Goal: Task Accomplishment & Management: Manage account settings

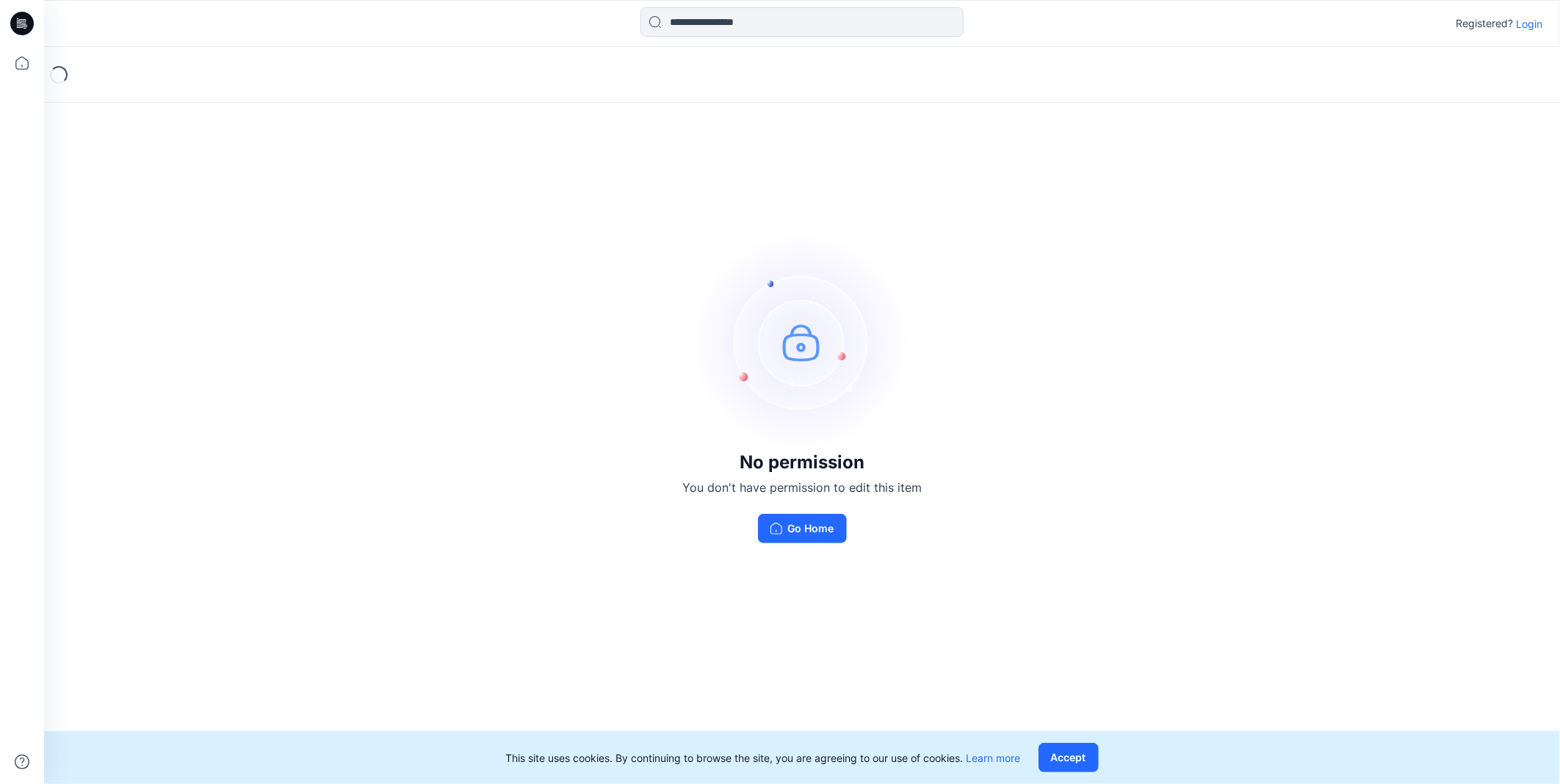
click at [1535, 23] on p "Login" at bounding box center [1529, 24] width 26 height 15
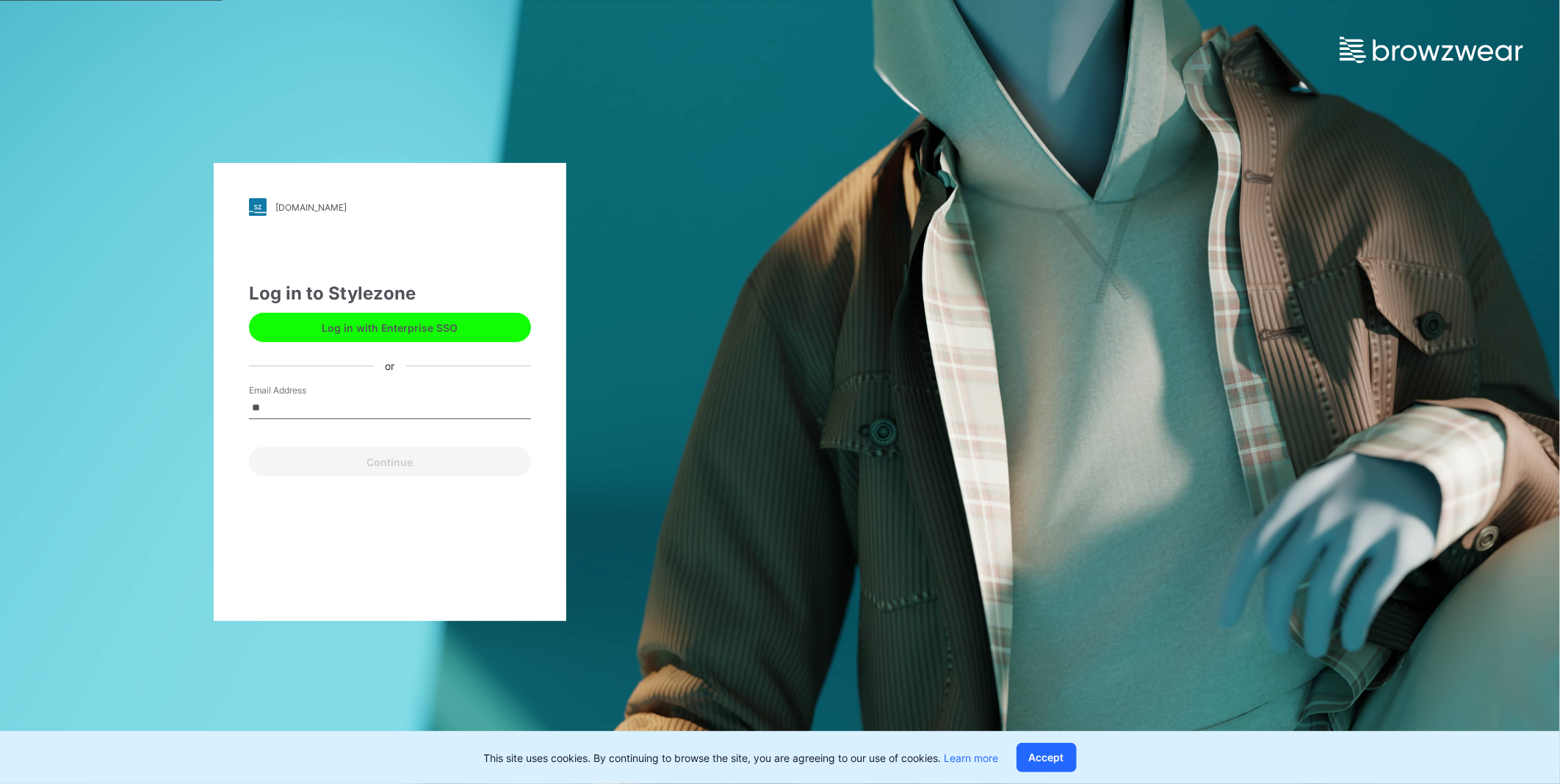
type input "*"
type input "**********"
click at [346, 467] on button "Continue" at bounding box center [390, 462] width 282 height 29
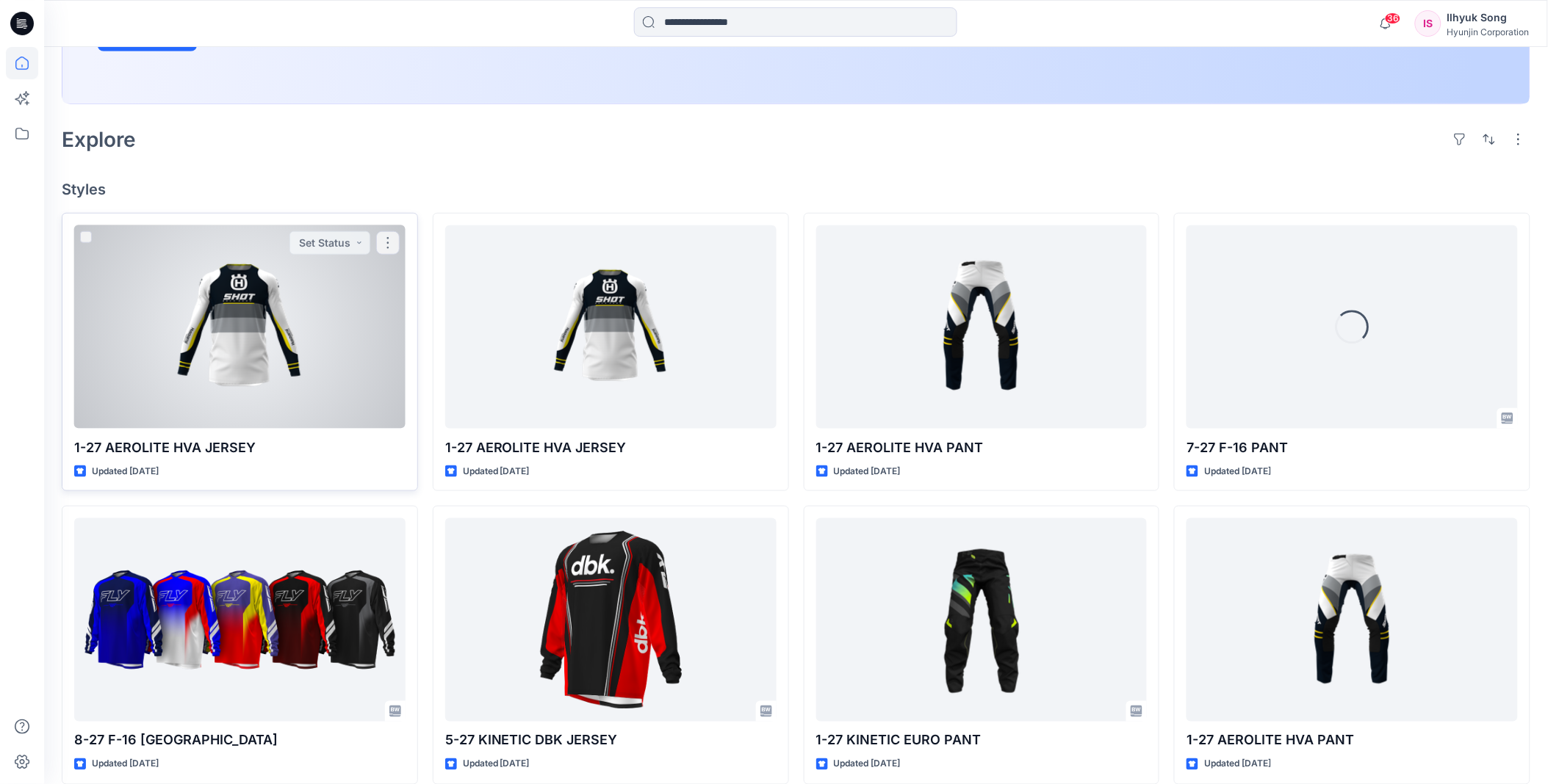
scroll to position [326, 0]
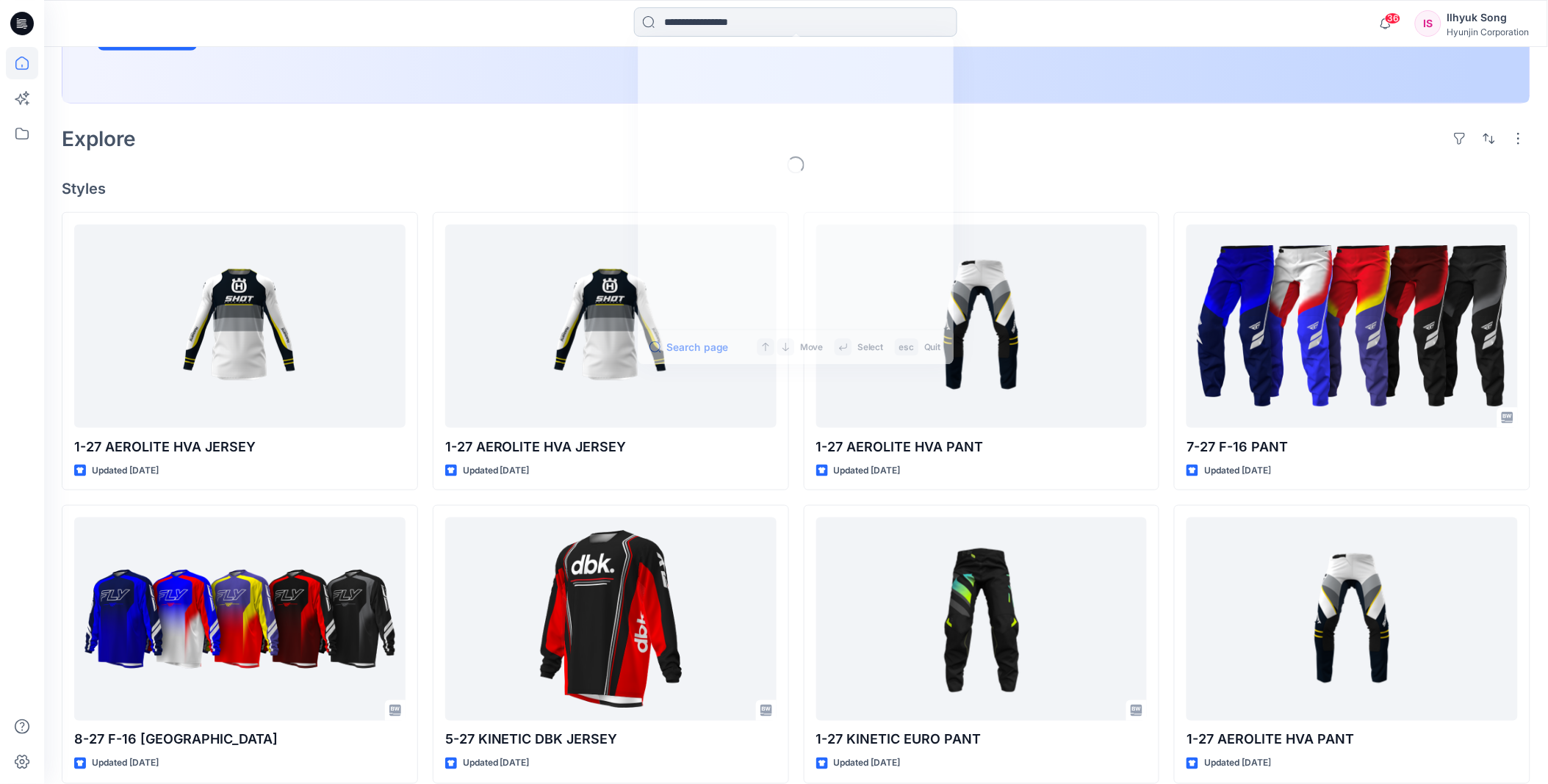
click at [739, 30] on input at bounding box center [796, 22] width 324 height 29
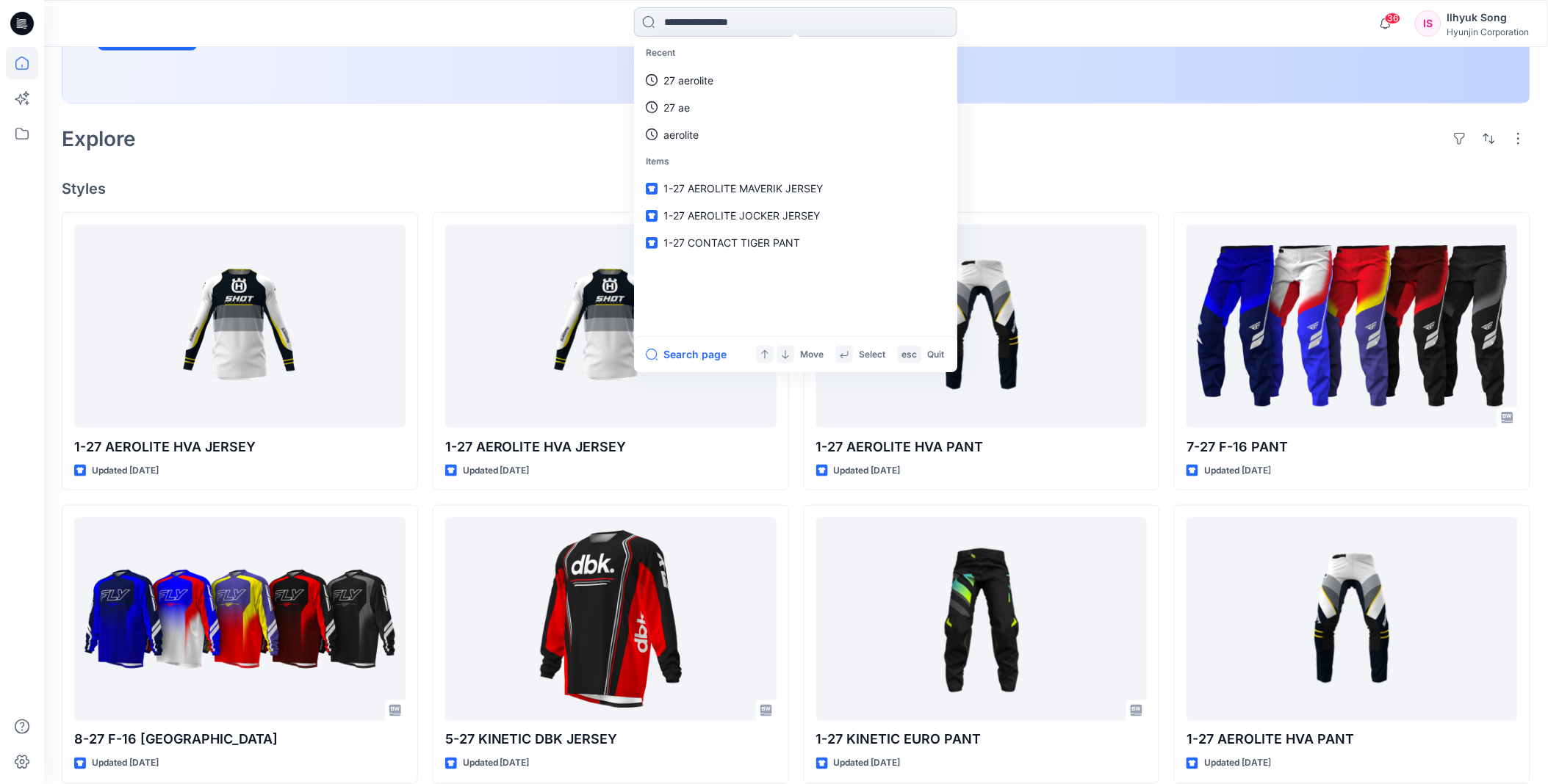
type input "*"
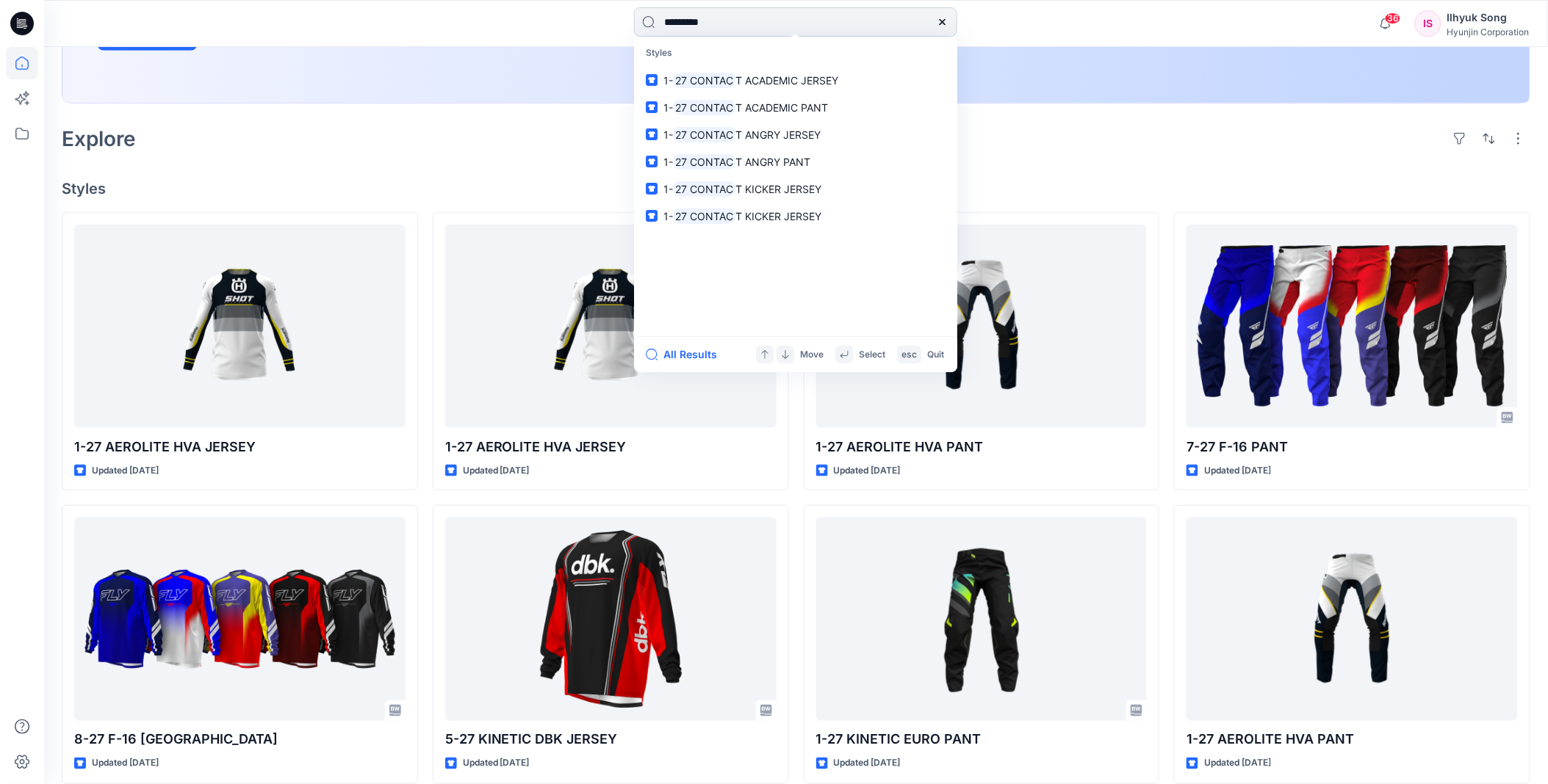
type input "*********"
click at [698, 113] on mark "27 CONTAC" at bounding box center [704, 107] width 62 height 17
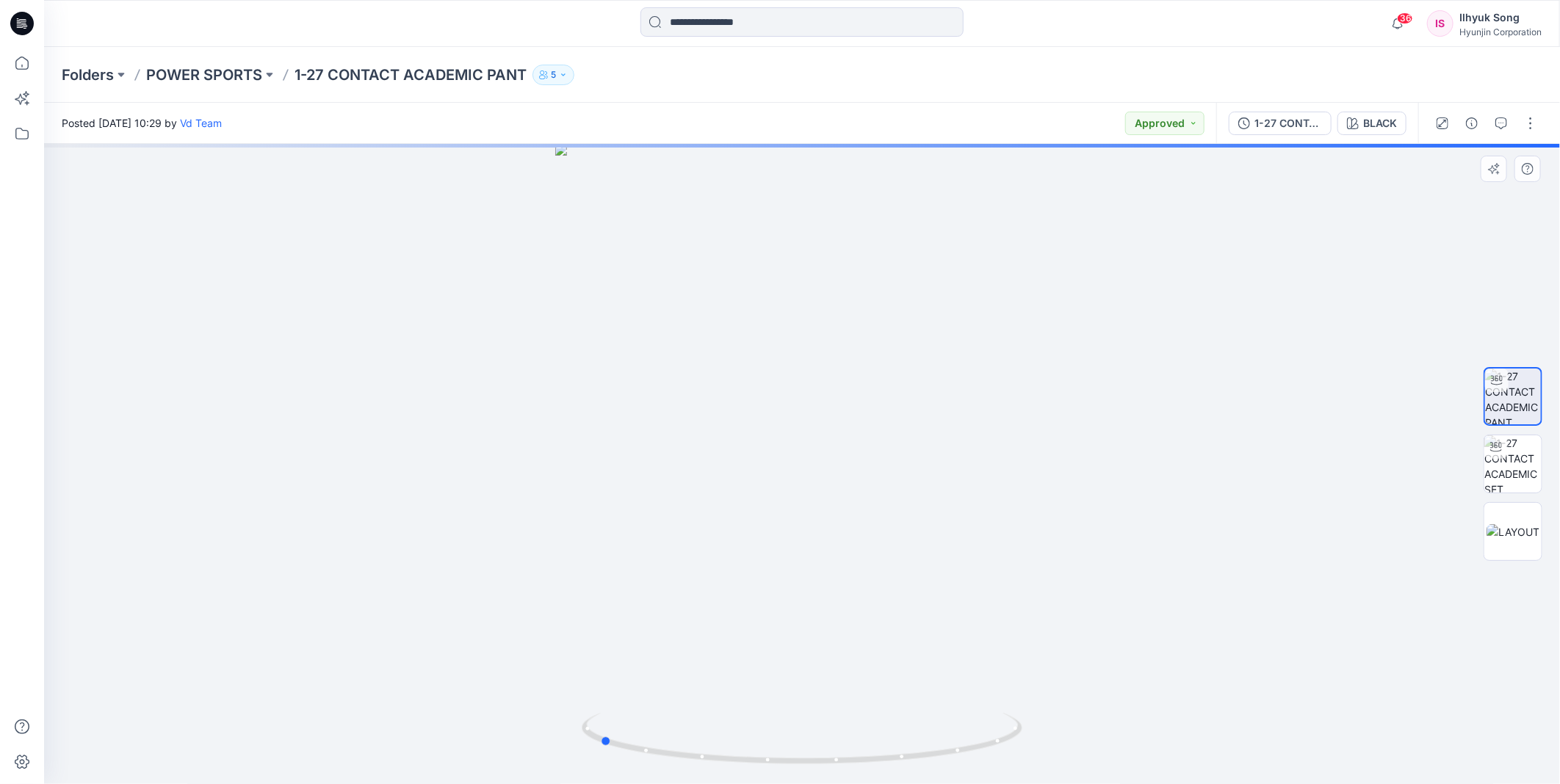
drag, startPoint x: 911, startPoint y: 384, endPoint x: 1151, endPoint y: 365, distance: 240.8
click at [1151, 365] on div at bounding box center [802, 464] width 1516 height 641
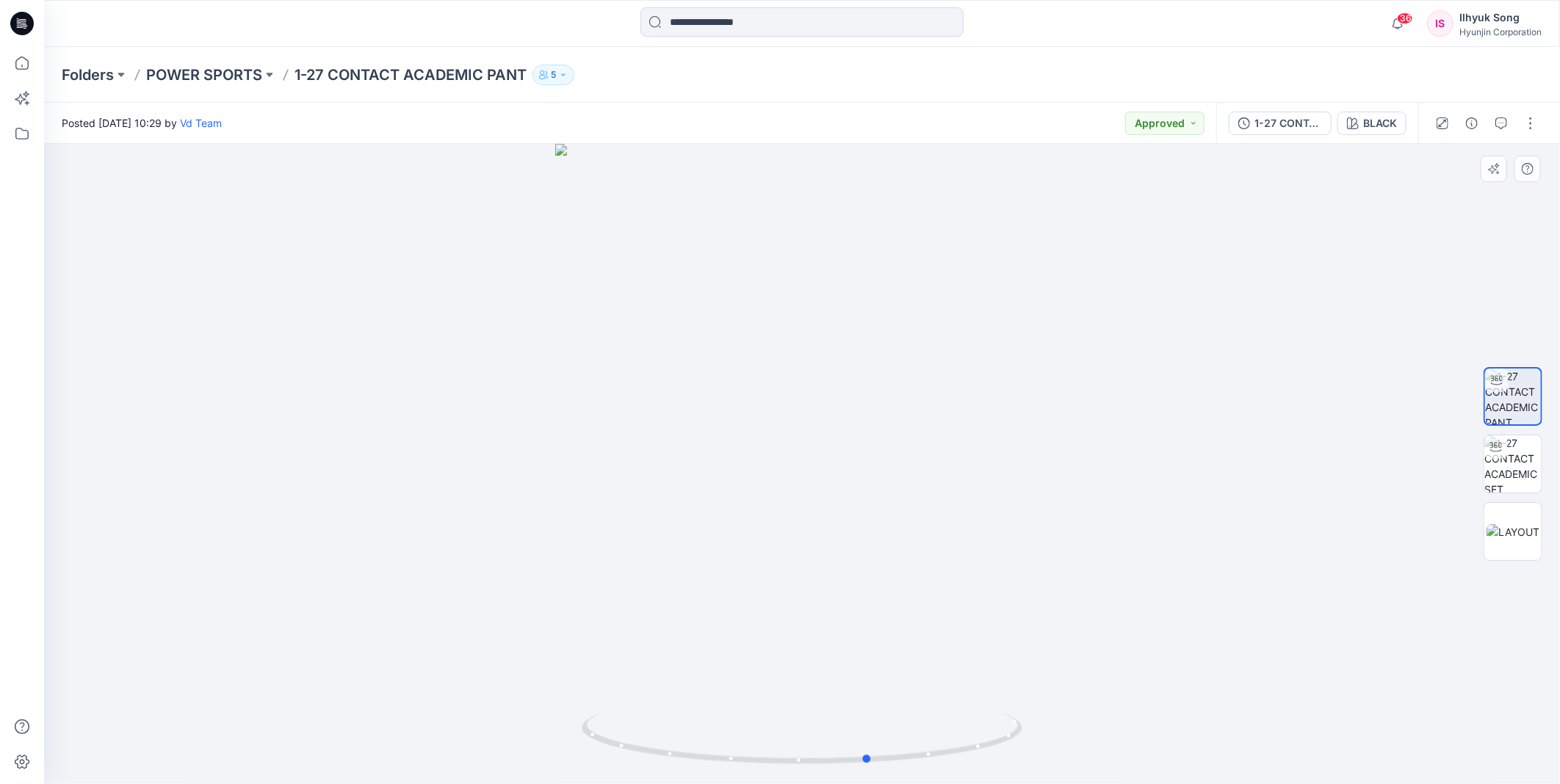
drag, startPoint x: 1049, startPoint y: 379, endPoint x: 1161, endPoint y: 185, distance: 224.0
click at [874, 397] on div at bounding box center [802, 464] width 1516 height 641
click at [767, 30] on input at bounding box center [803, 22] width 323 height 29
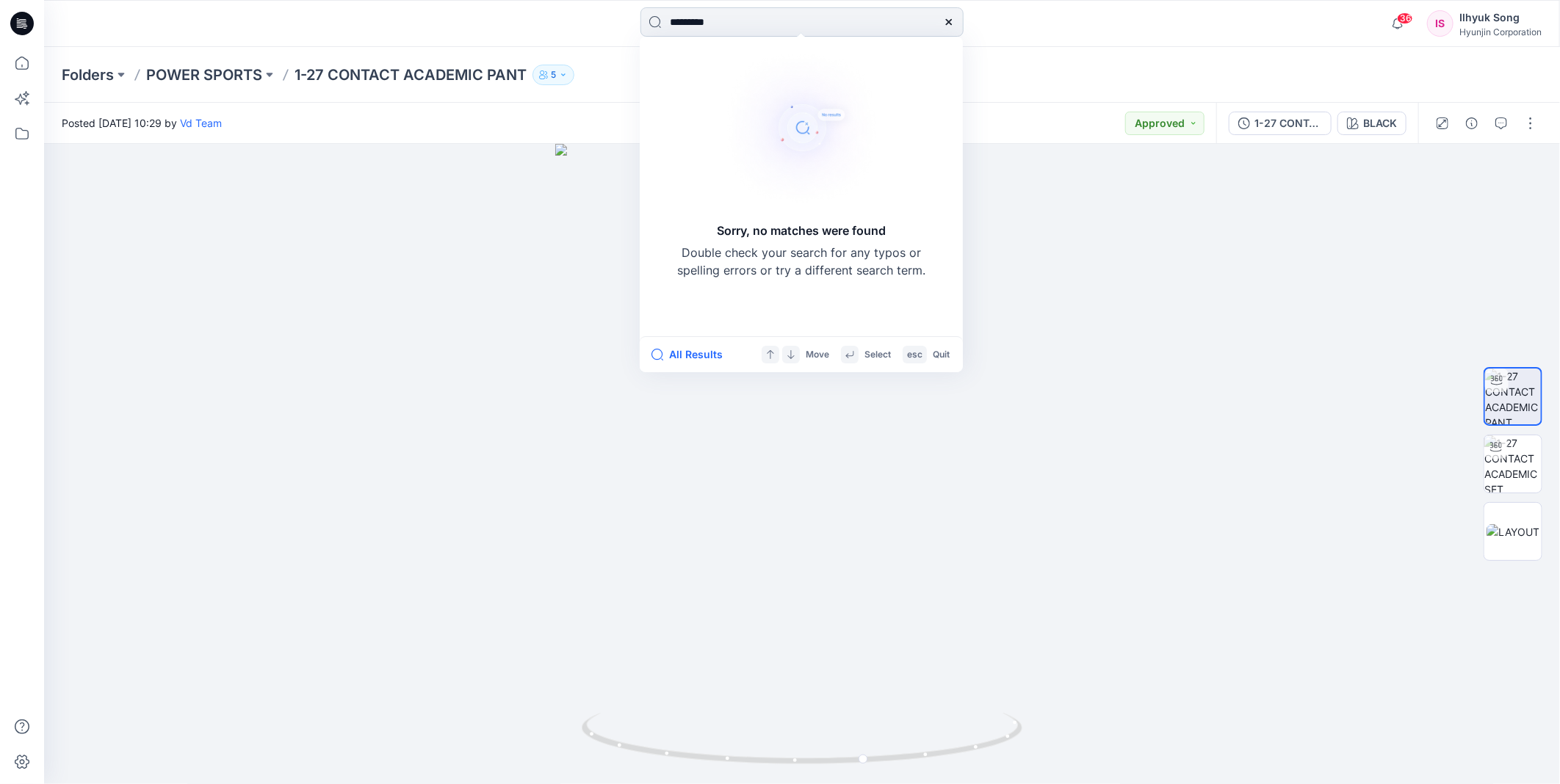
type input "**********"
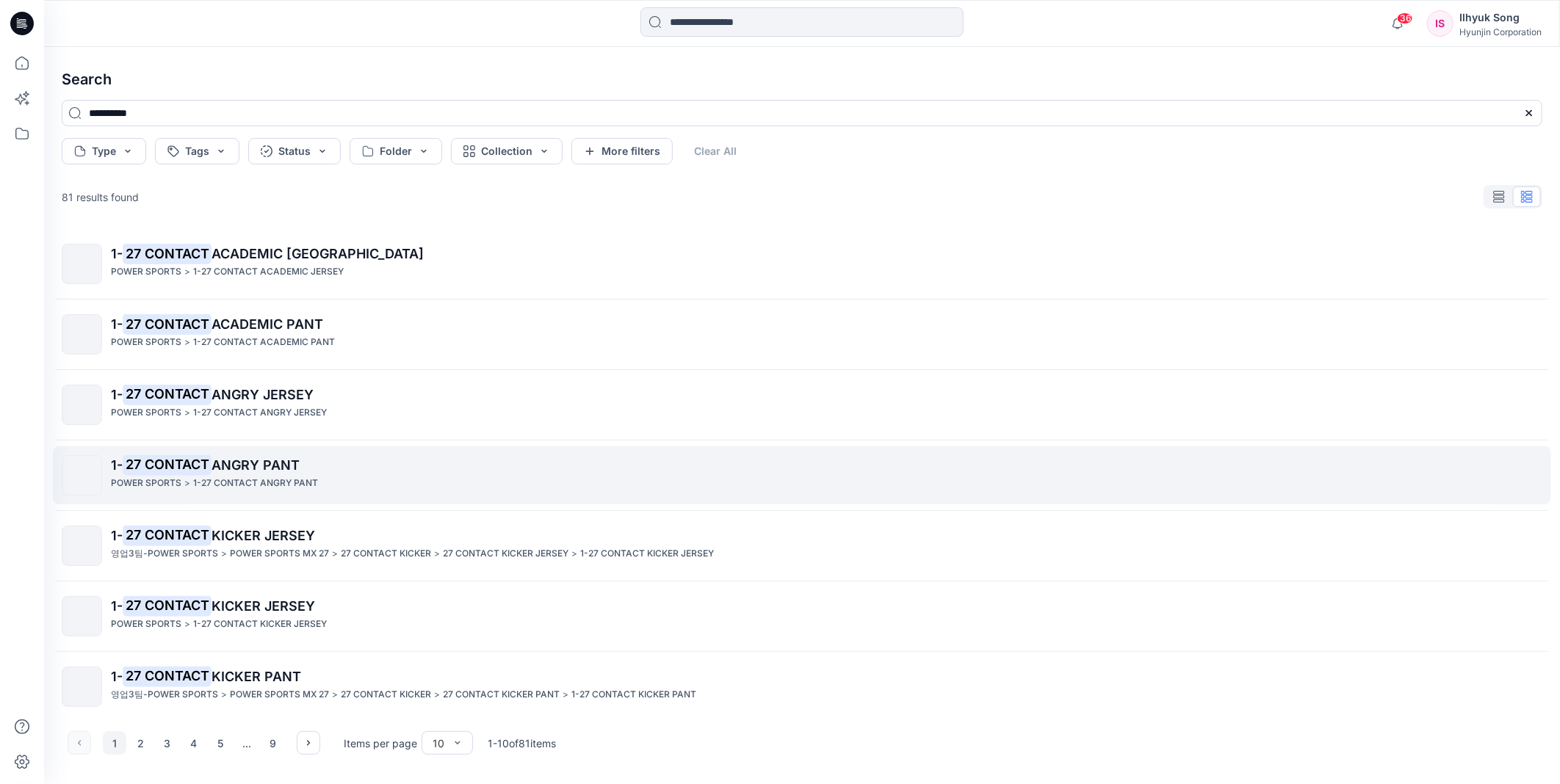
click at [292, 459] on span "ANGRY PANT" at bounding box center [255, 465] width 88 height 15
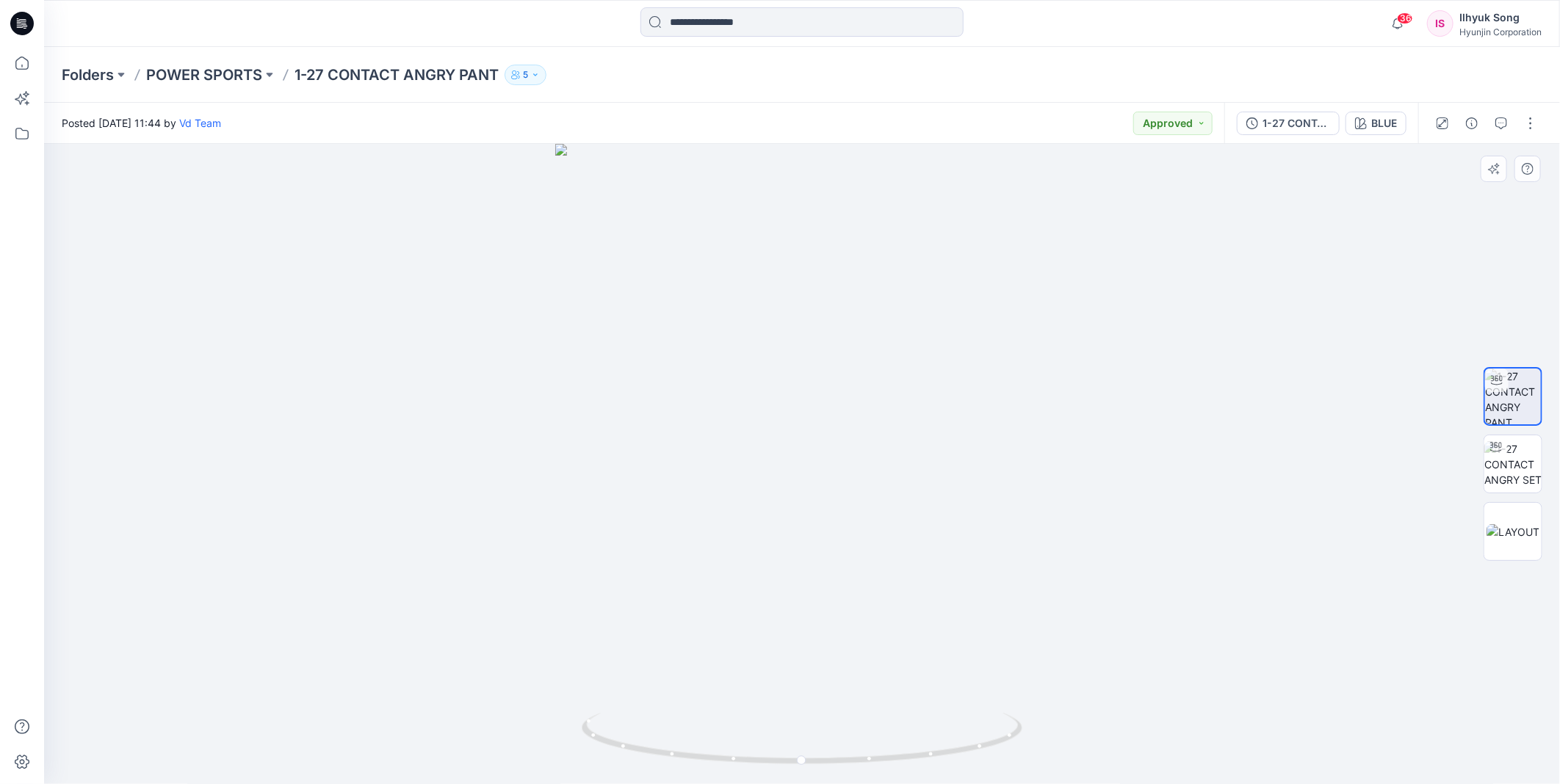
click at [996, 369] on div at bounding box center [802, 464] width 1516 height 641
drag, startPoint x: 831, startPoint y: 314, endPoint x: 872, endPoint y: 415, distance: 109.0
click at [872, 415] on div at bounding box center [802, 464] width 1516 height 641
drag, startPoint x: 722, startPoint y: 531, endPoint x: 849, endPoint y: 531, distance: 127.0
click at [849, 531] on div at bounding box center [802, 464] width 1516 height 641
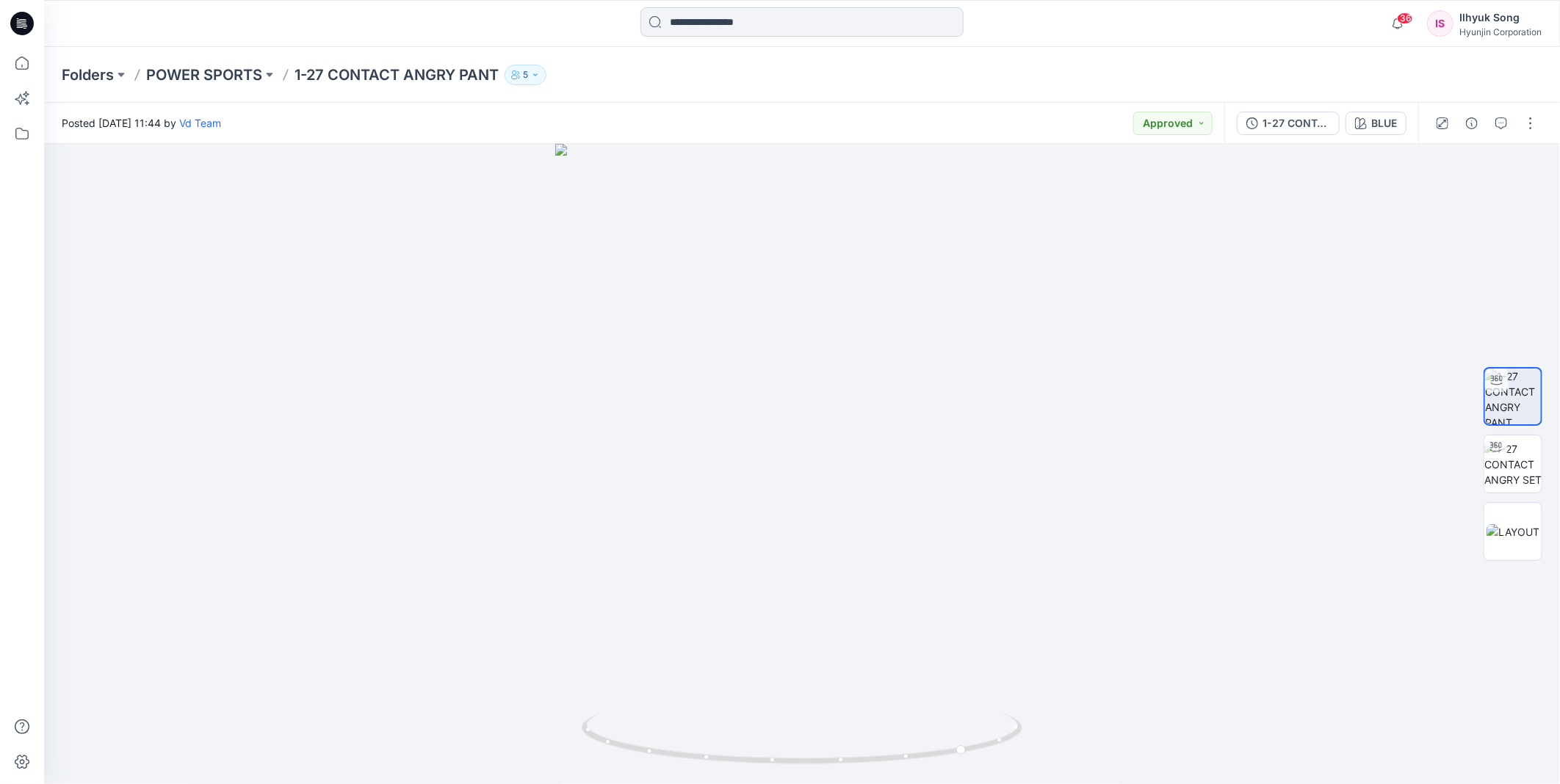
click at [757, 35] on input at bounding box center [803, 22] width 323 height 29
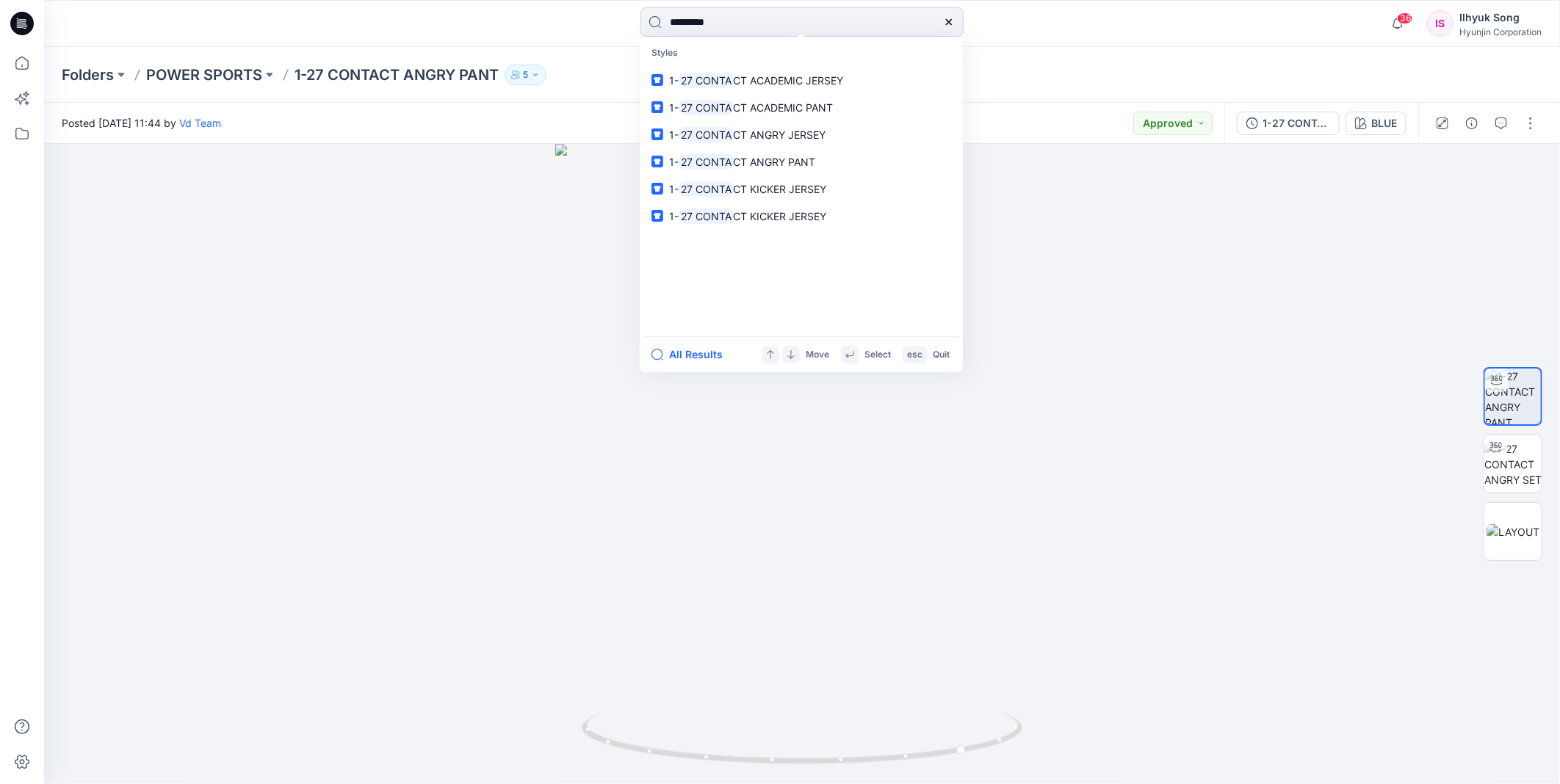
type input "**********"
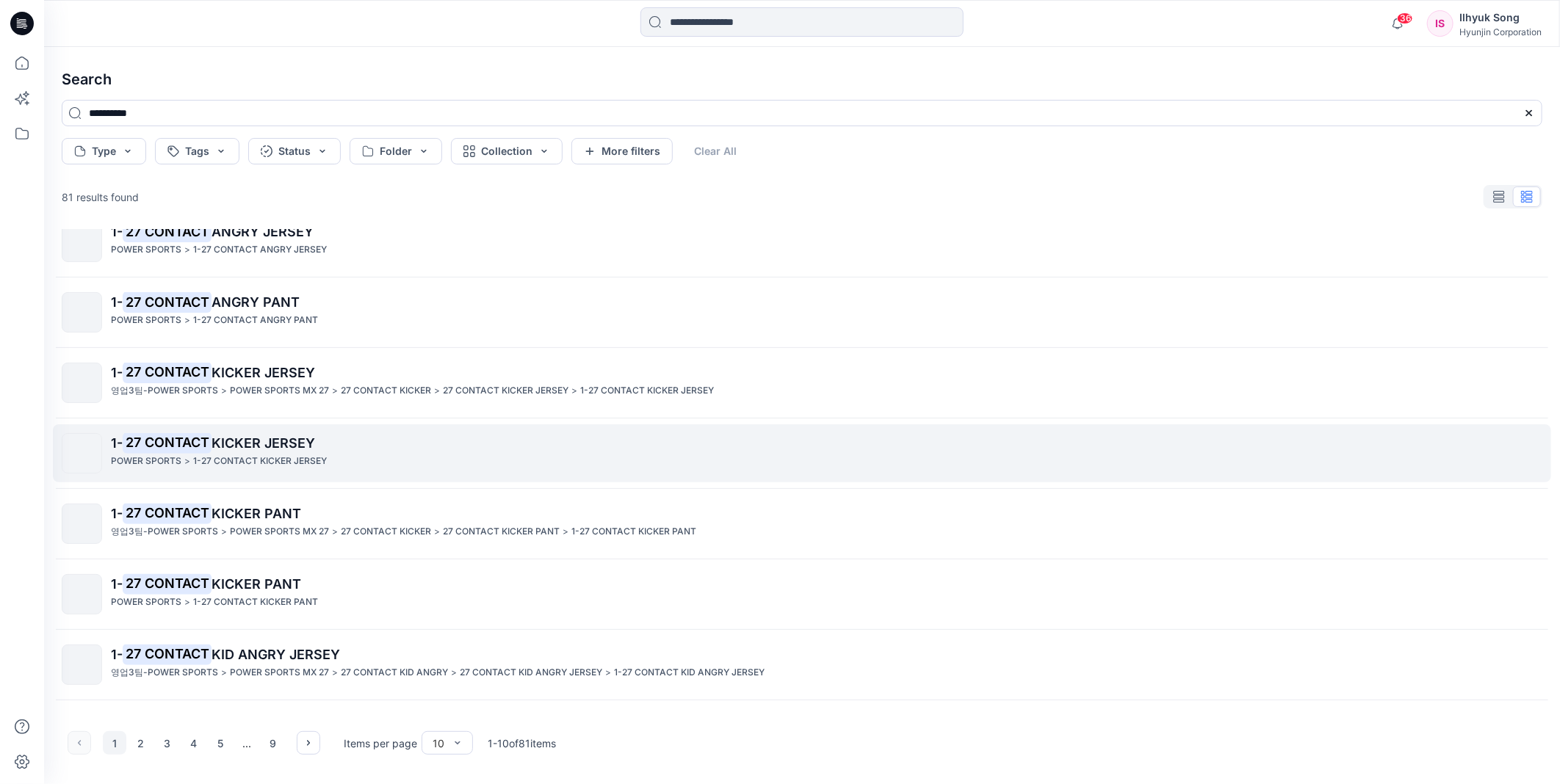
scroll to position [220, 0]
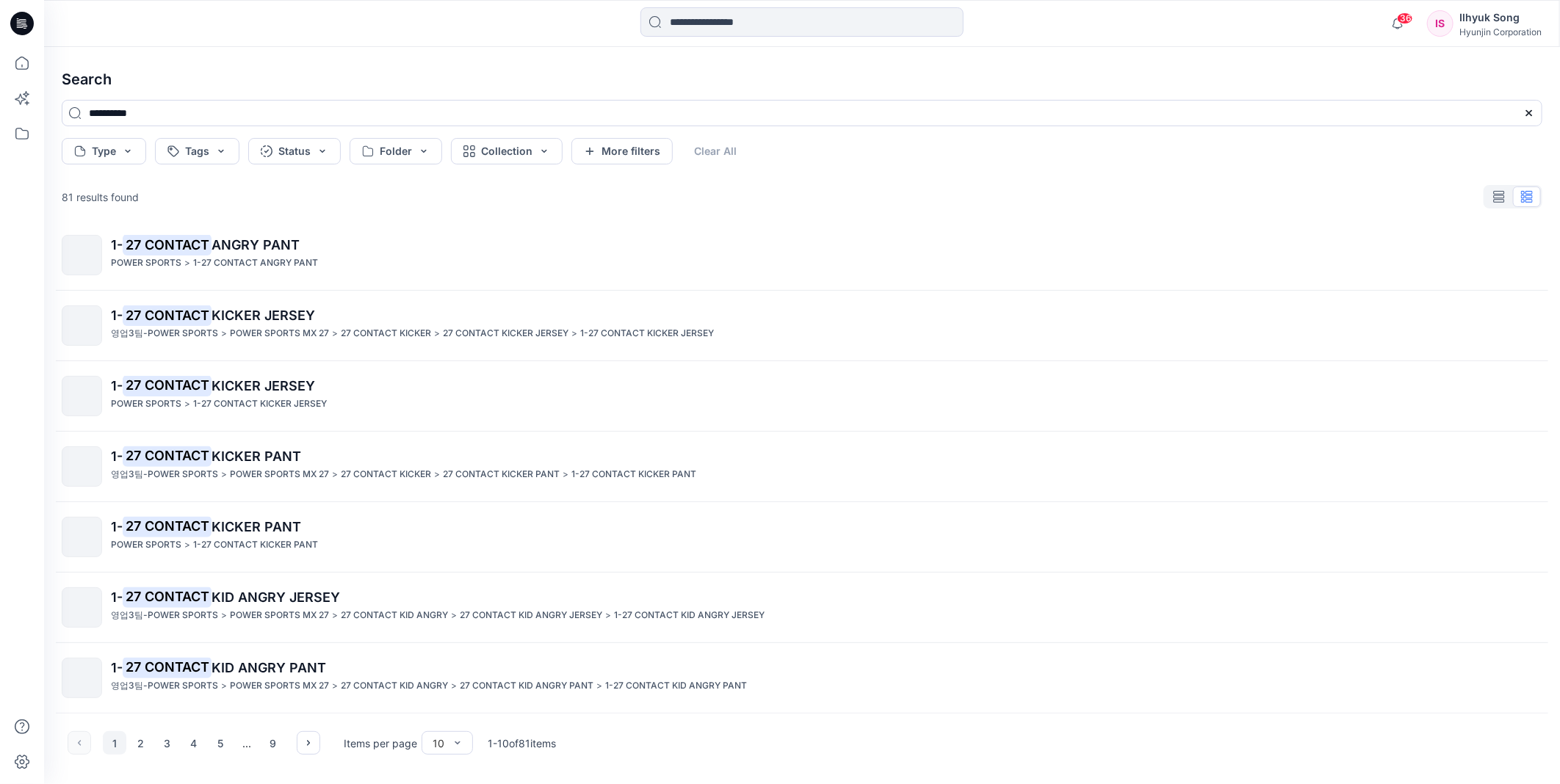
click at [299, 458] on span "KICKER PANT" at bounding box center [256, 456] width 90 height 15
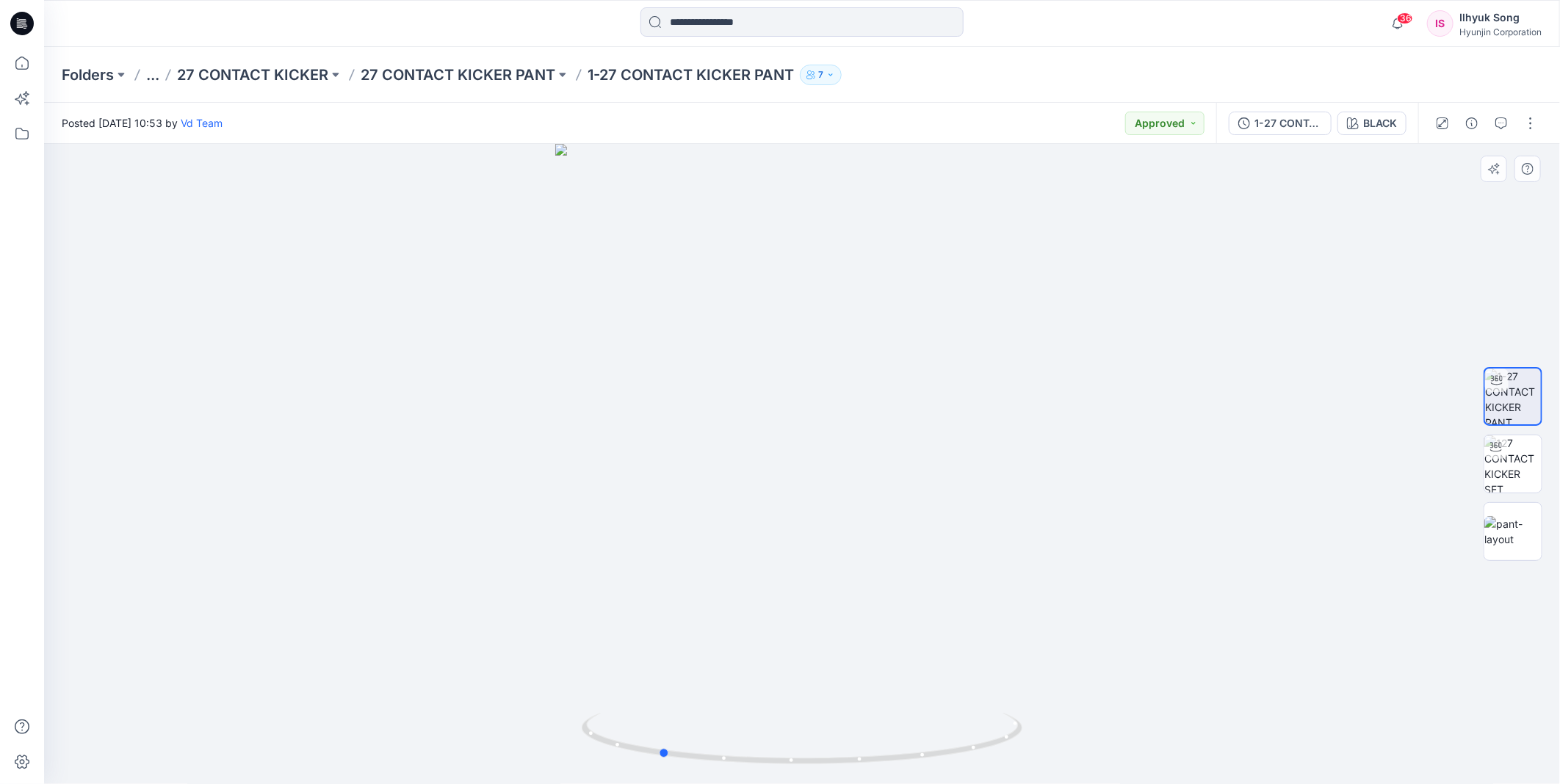
drag, startPoint x: 790, startPoint y: 402, endPoint x: 1088, endPoint y: 398, distance: 298.0
click at [1088, 398] on div at bounding box center [802, 464] width 1516 height 641
drag, startPoint x: 1079, startPoint y: 399, endPoint x: 691, endPoint y: 422, distance: 388.7
click at [691, 422] on div at bounding box center [802, 464] width 1516 height 641
drag, startPoint x: 905, startPoint y: 422, endPoint x: 549, endPoint y: 419, distance: 356.0
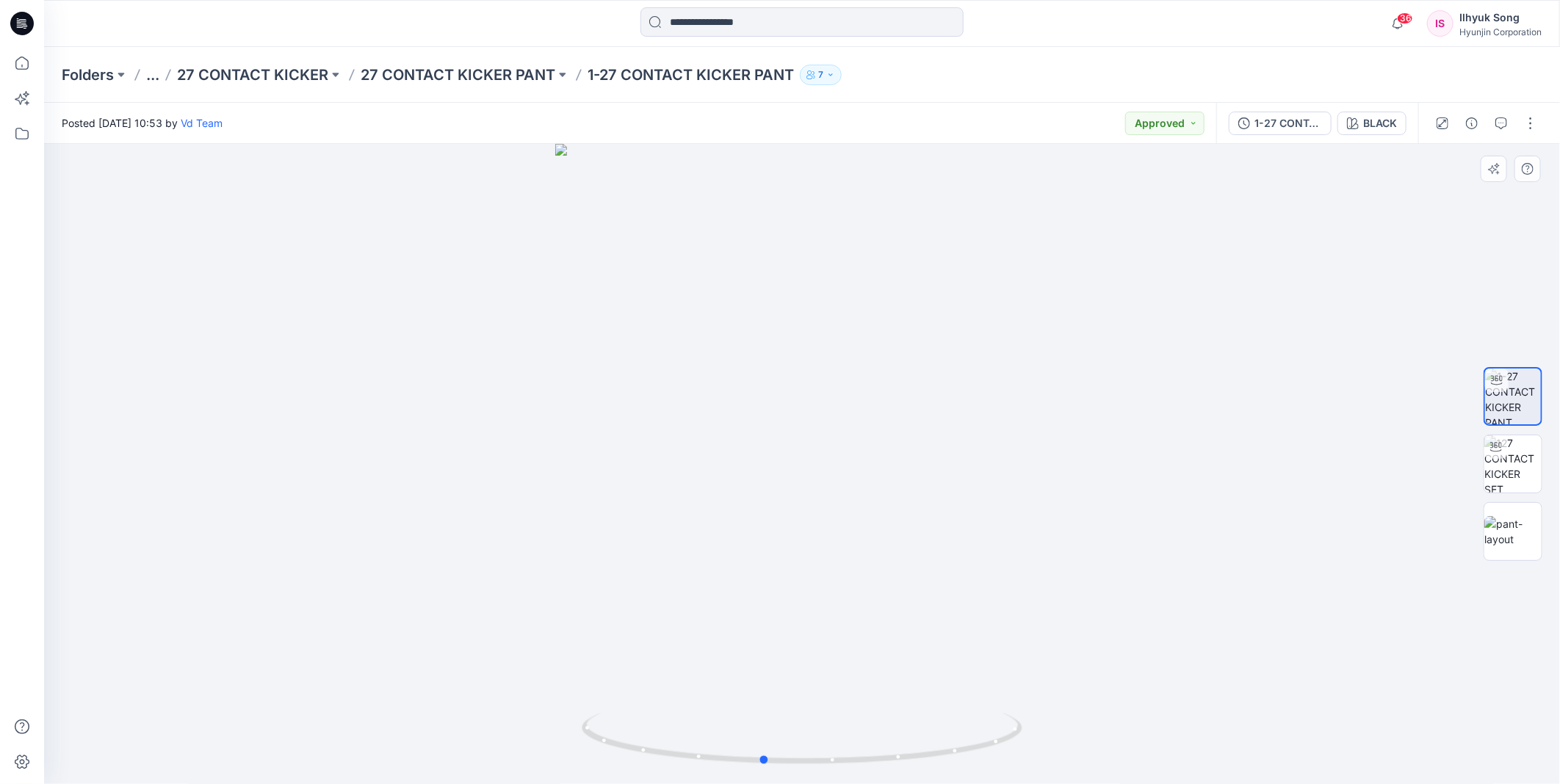
click at [549, 419] on div at bounding box center [802, 464] width 1516 height 641
drag, startPoint x: 551, startPoint y: 407, endPoint x: 1026, endPoint y: 379, distance: 475.8
click at [1026, 379] on div at bounding box center [802, 464] width 1516 height 641
drag, startPoint x: 674, startPoint y: 406, endPoint x: 805, endPoint y: 405, distance: 131.0
click at [810, 405] on div at bounding box center [802, 464] width 1516 height 641
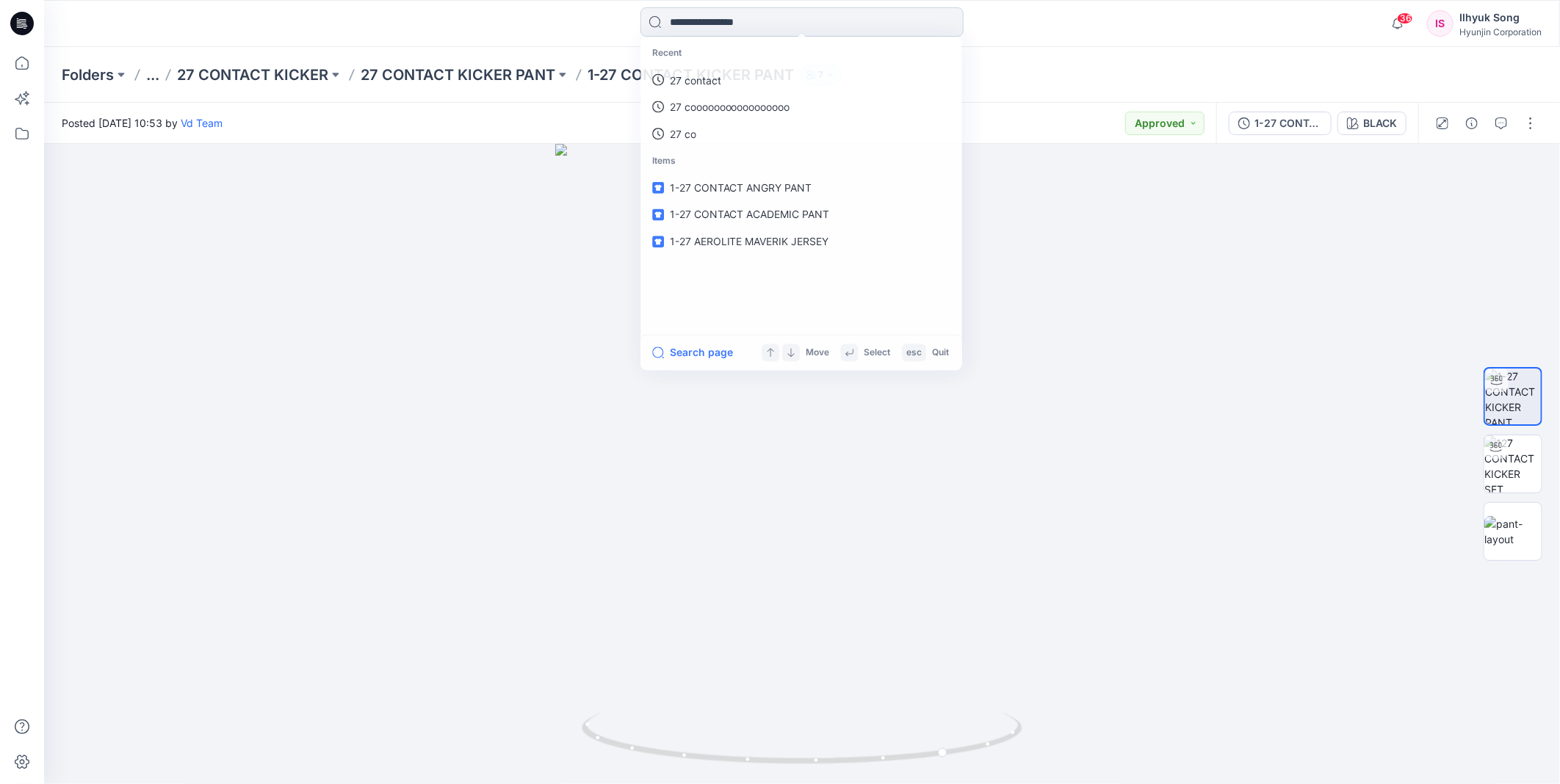
click at [724, 29] on input at bounding box center [803, 22] width 323 height 29
type input "*"
type input "**********"
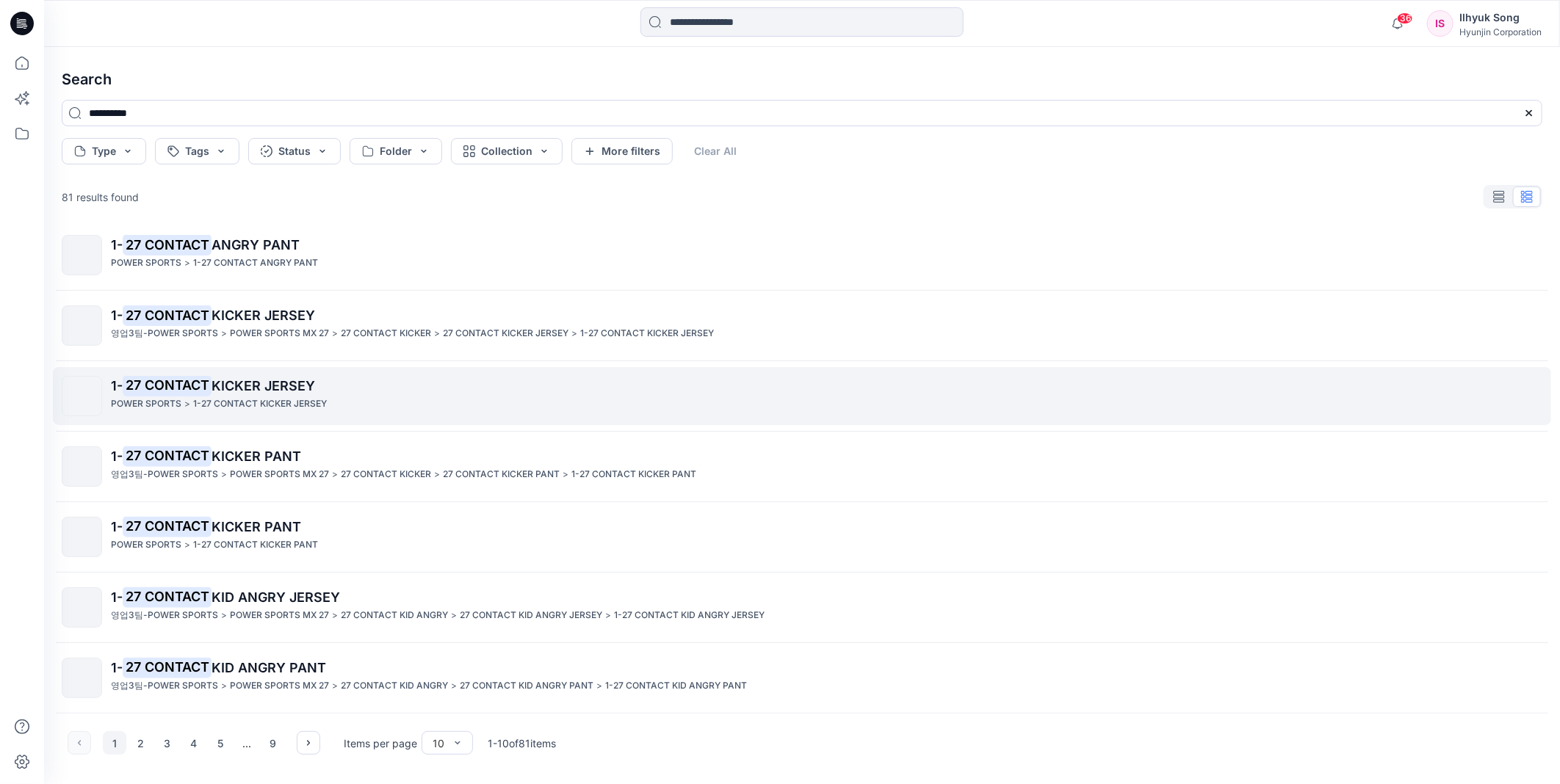
scroll to position [57, 0]
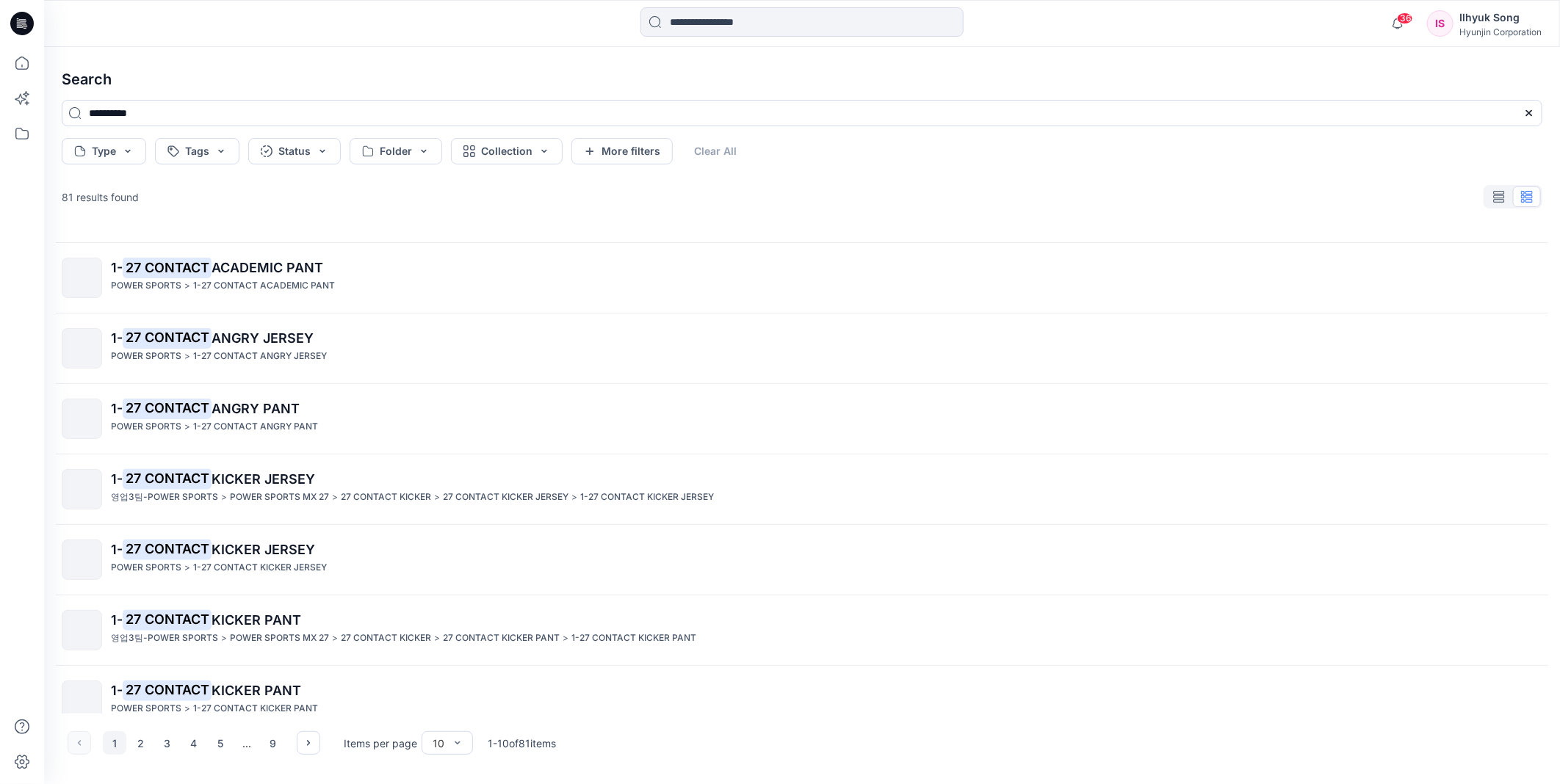
click at [294, 412] on span "ANGRY PANT" at bounding box center [255, 408] width 88 height 15
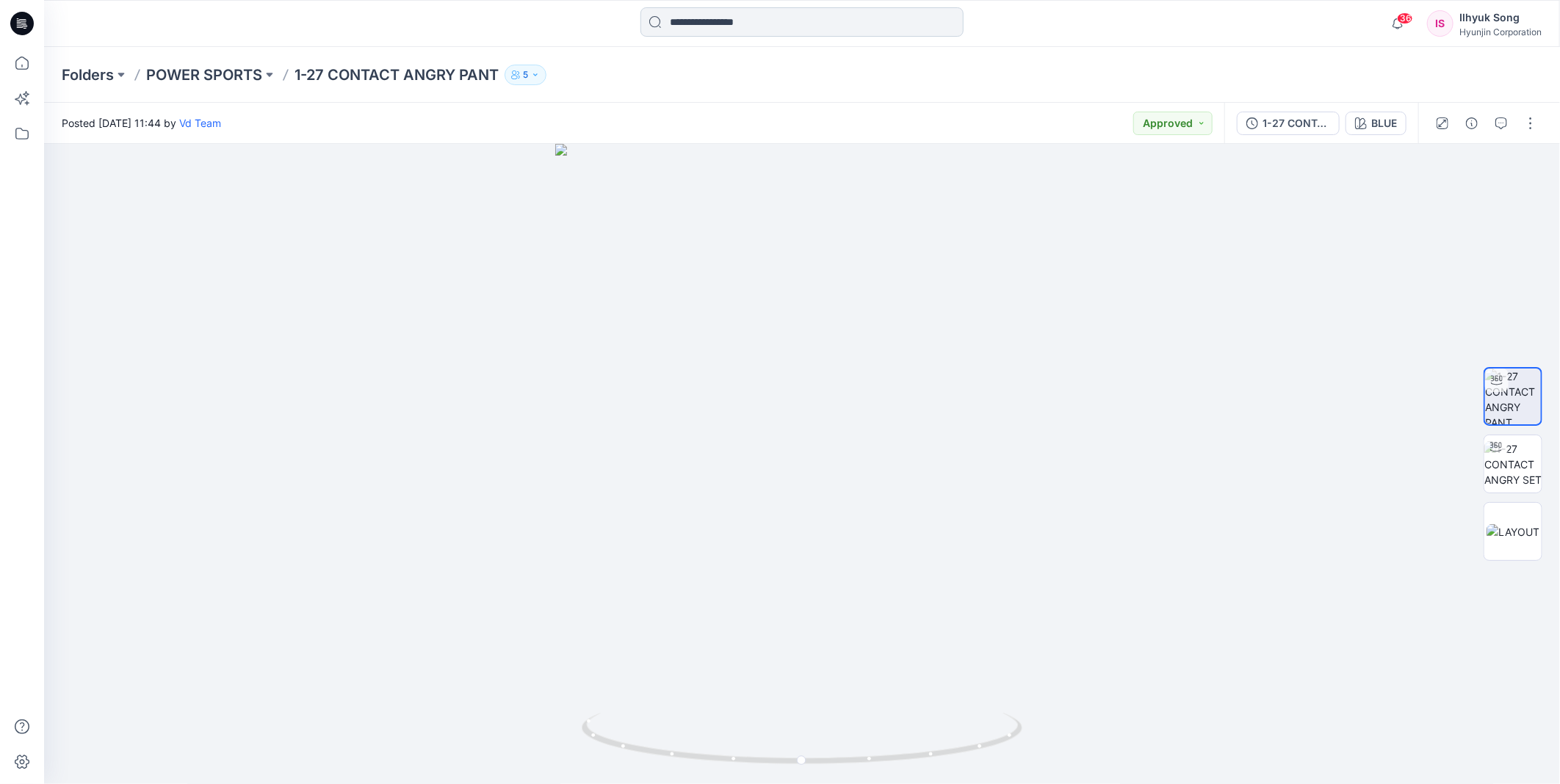
click at [734, 19] on input at bounding box center [803, 22] width 323 height 29
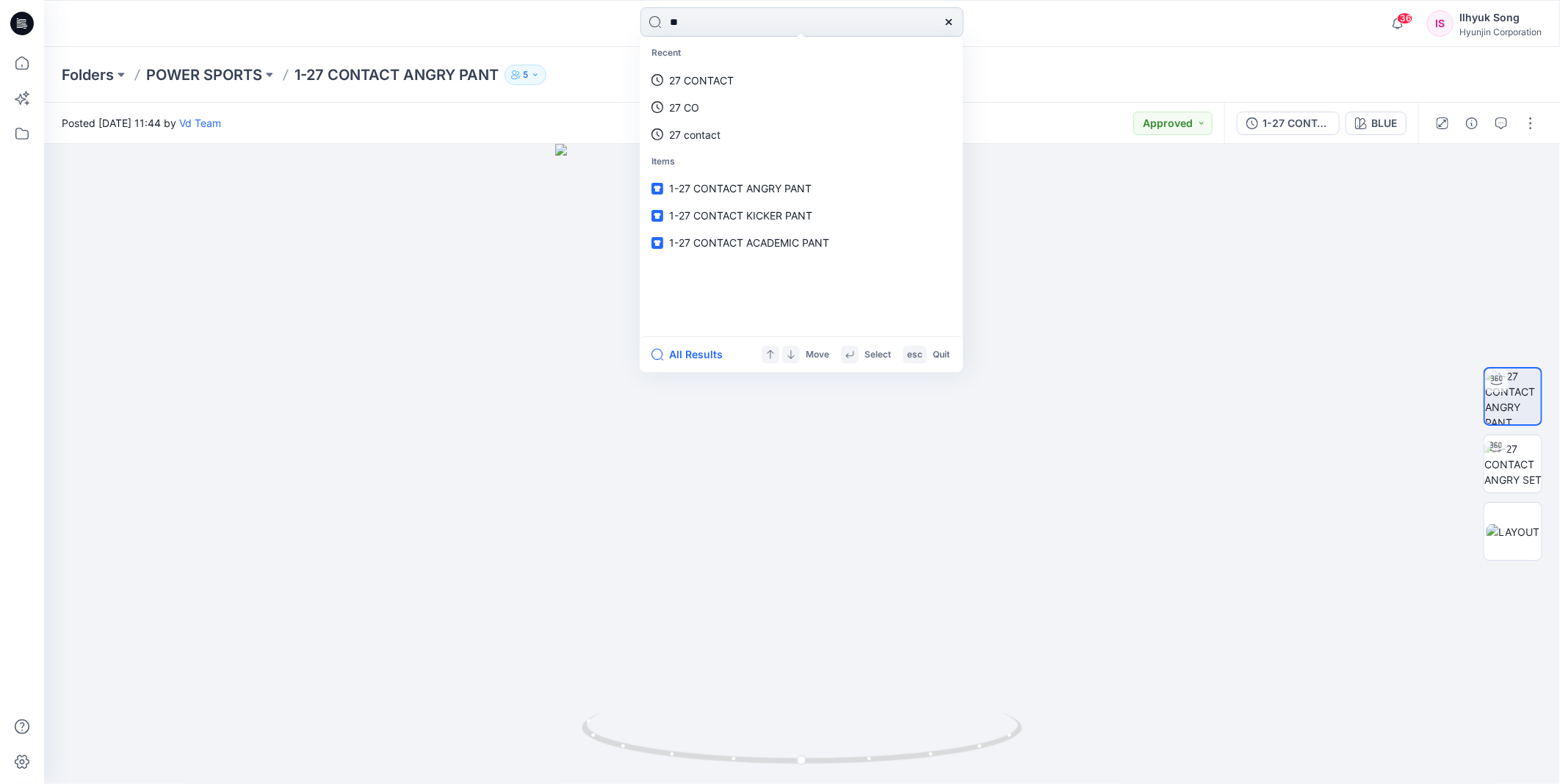
type input "*"
type input "**********"
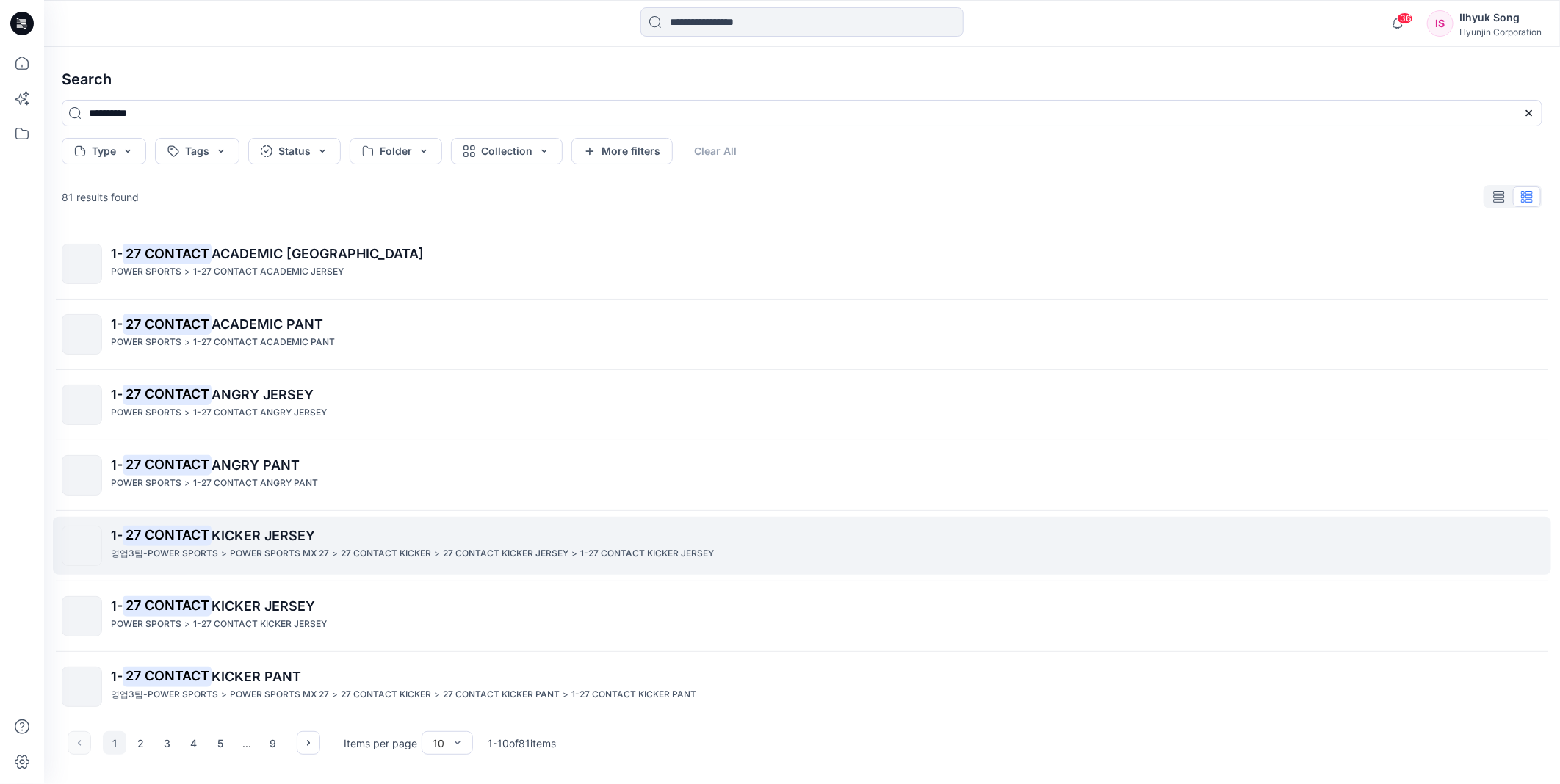
scroll to position [81, 0]
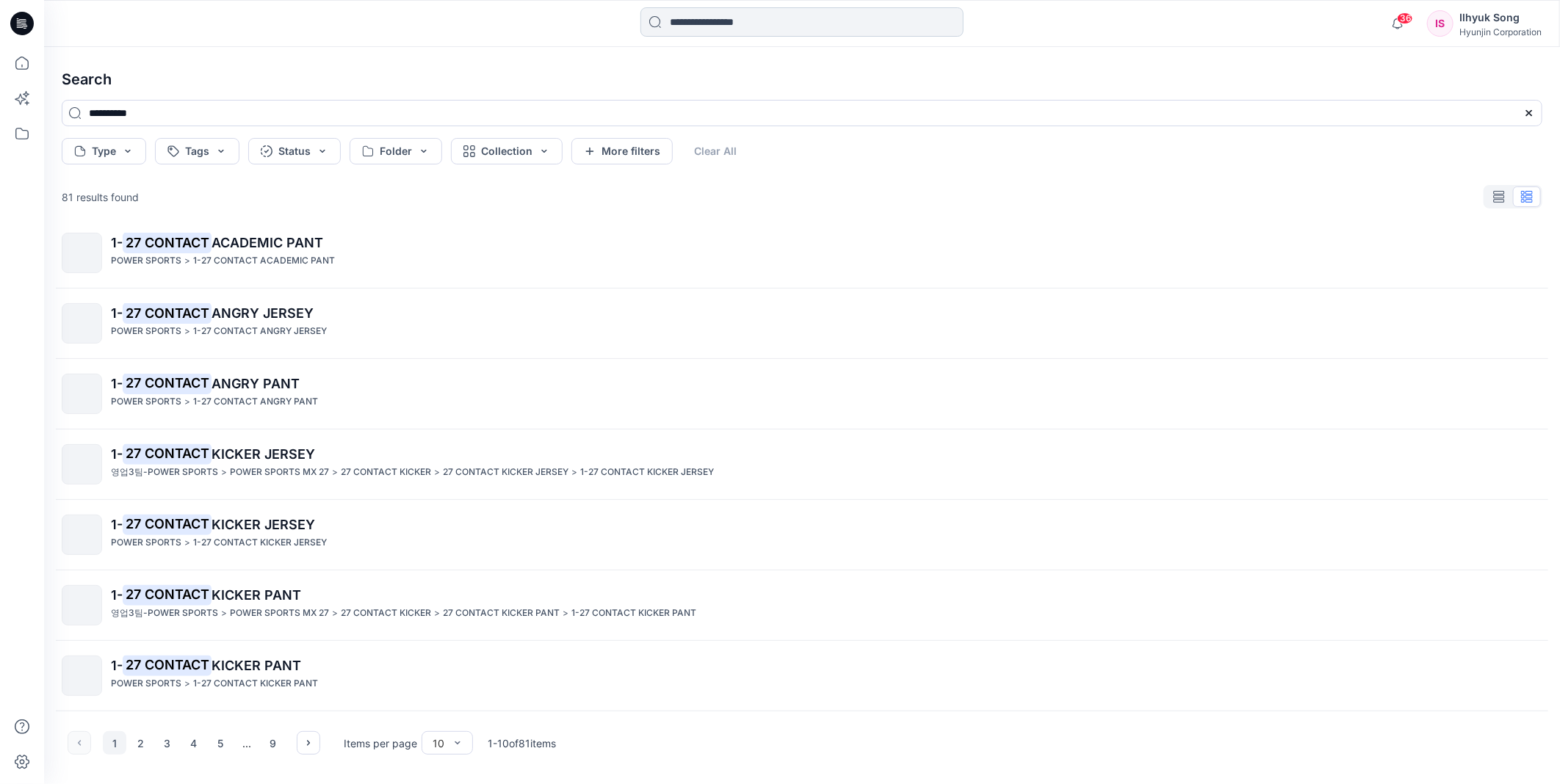
click at [835, 22] on input at bounding box center [803, 22] width 323 height 29
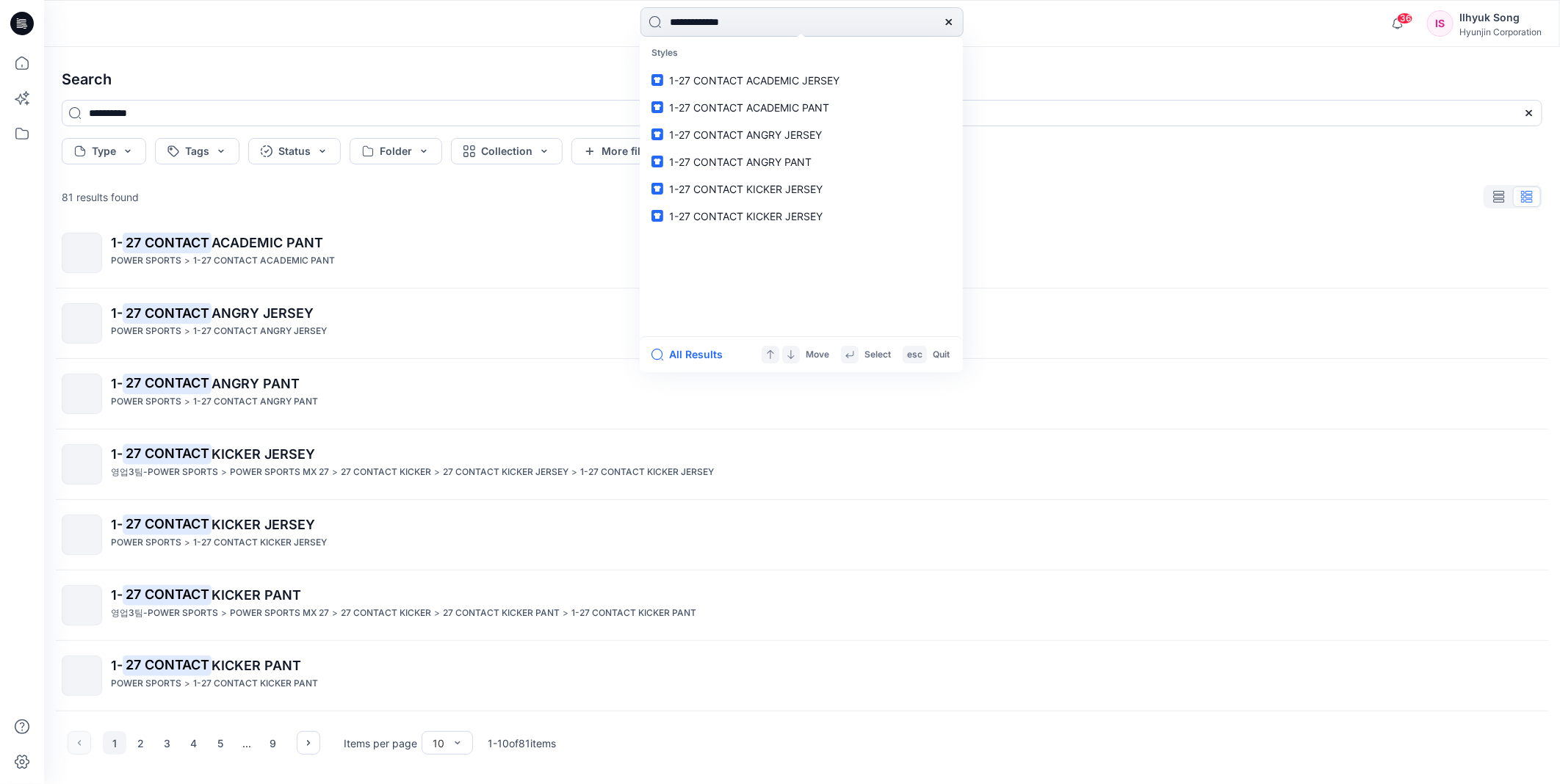
type input "**********"
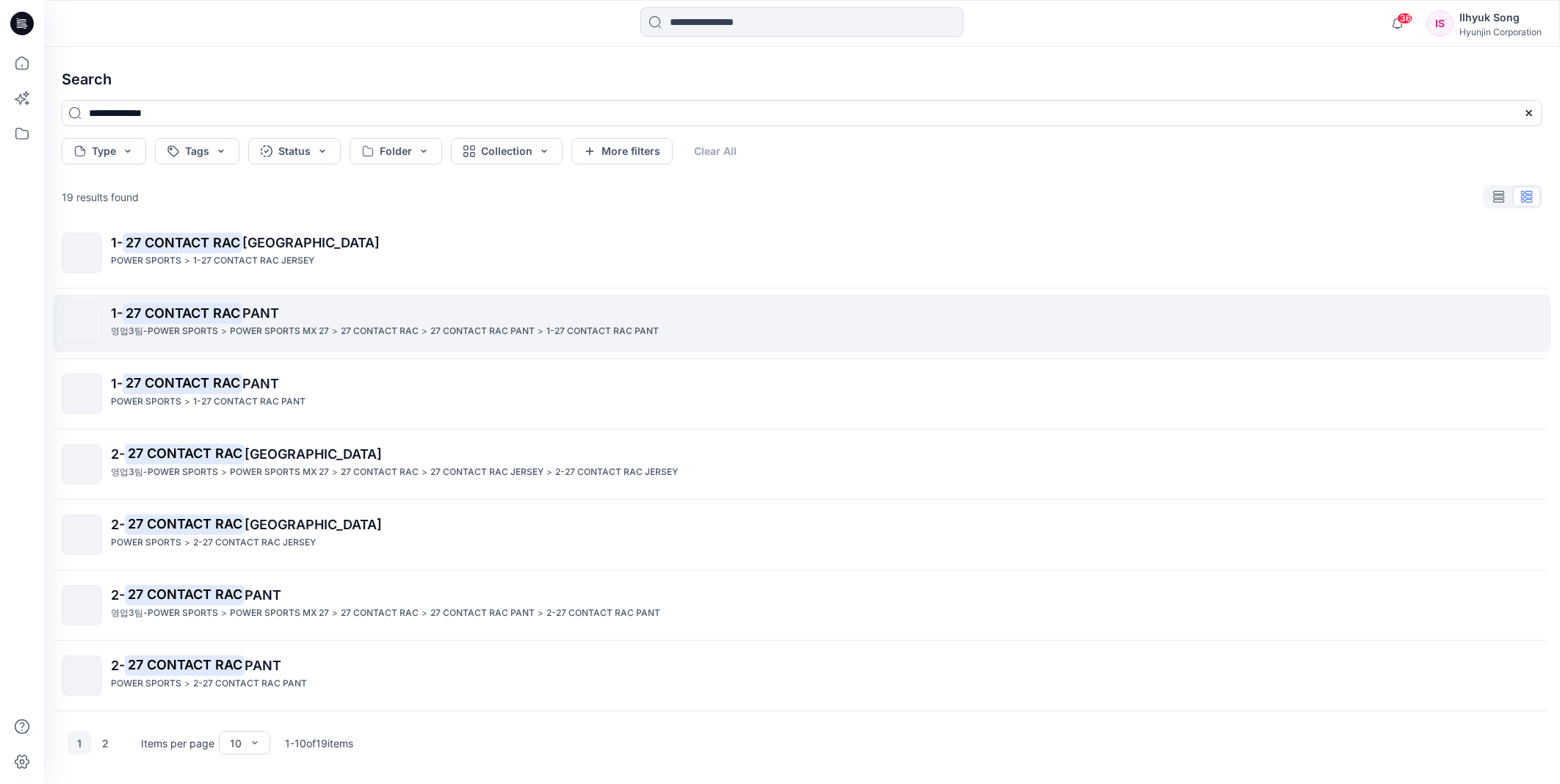
click at [248, 319] on span "PANT" at bounding box center [261, 313] width 37 height 15
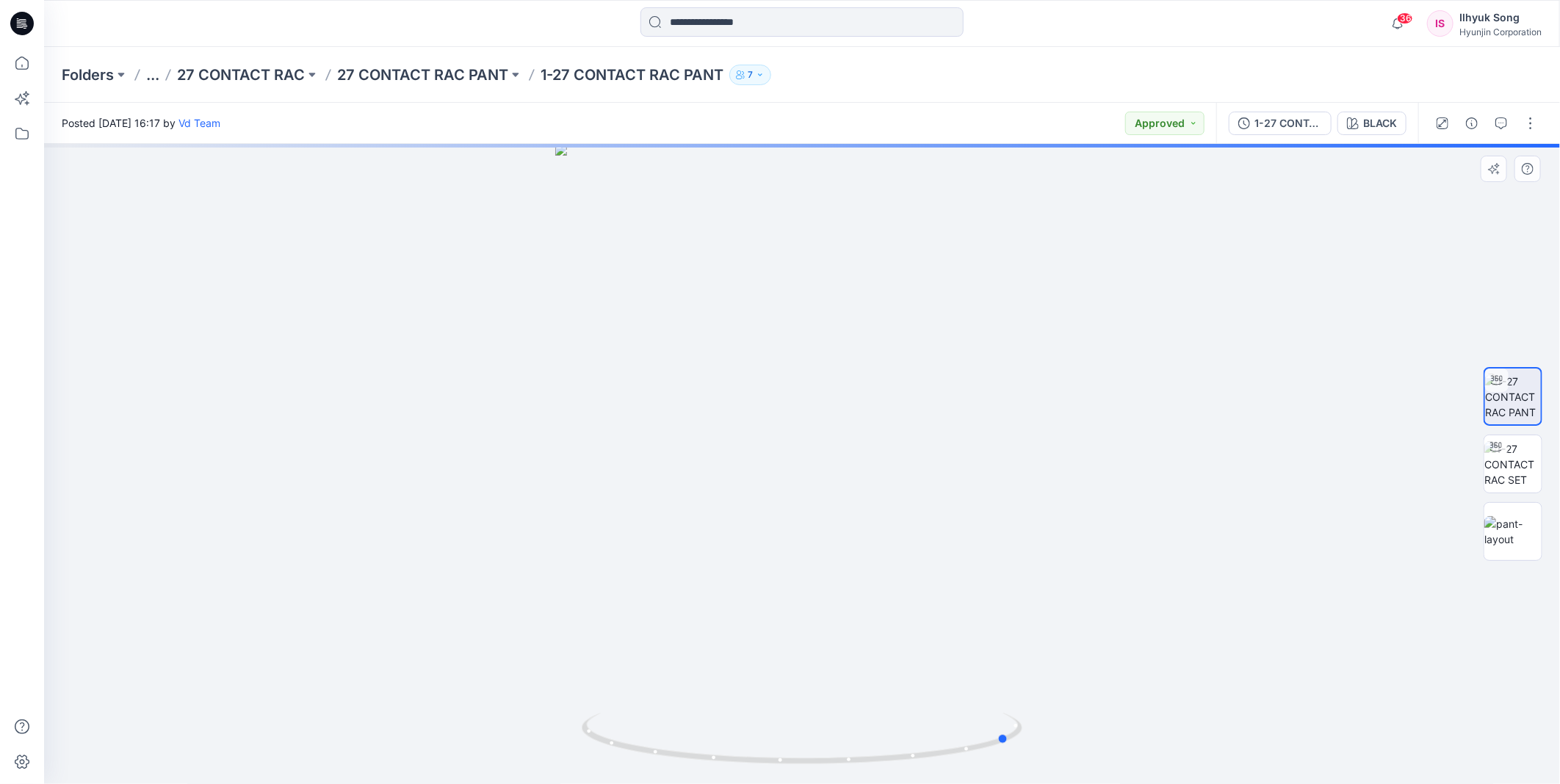
drag, startPoint x: 889, startPoint y: 424, endPoint x: 1099, endPoint y: 410, distance: 210.5
click at [1099, 410] on div at bounding box center [802, 464] width 1516 height 641
drag, startPoint x: 713, startPoint y: 467, endPoint x: 847, endPoint y: 464, distance: 134.0
click at [858, 471] on div at bounding box center [802, 464] width 1516 height 641
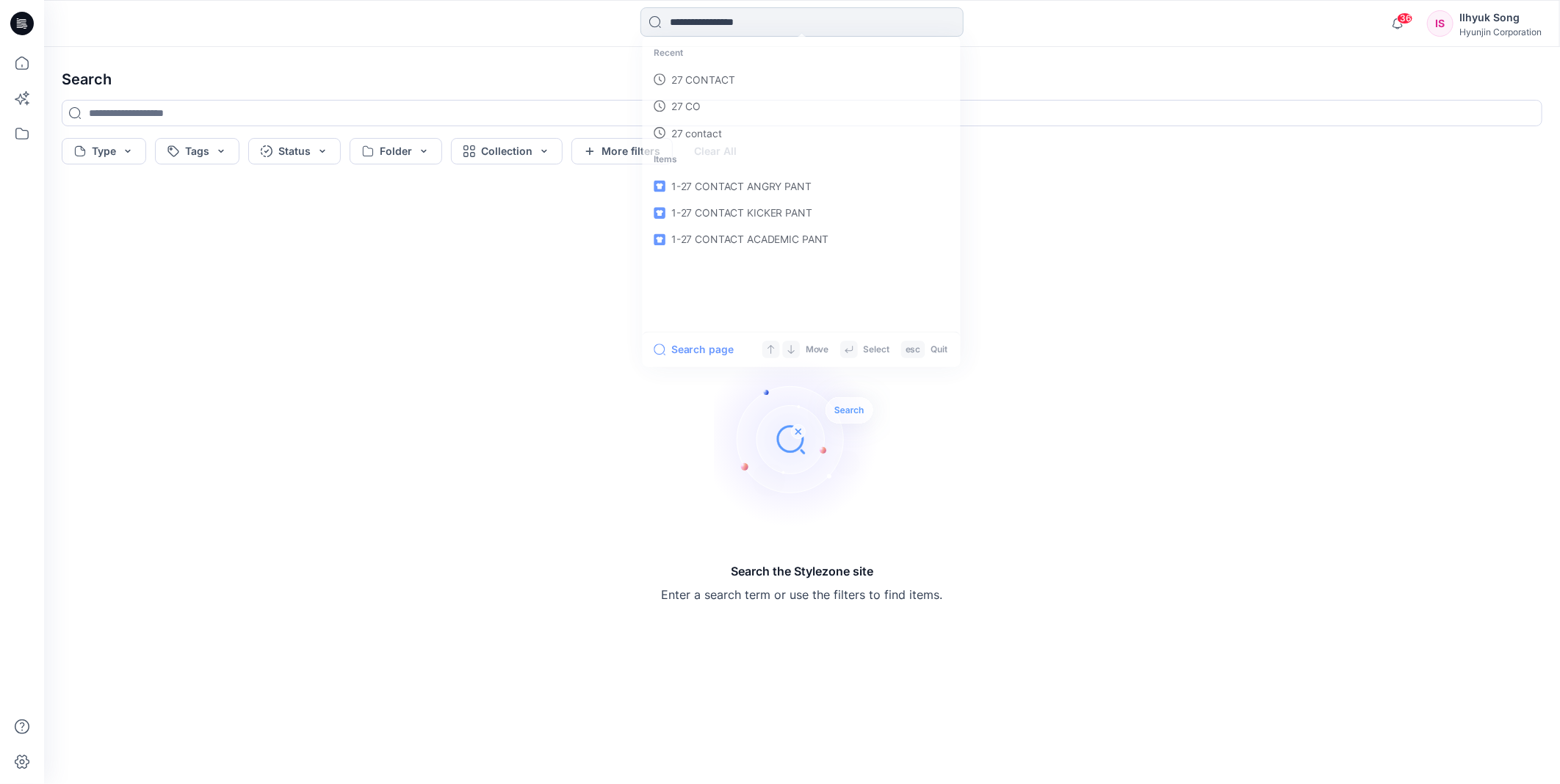
click at [687, 24] on input at bounding box center [803, 22] width 323 height 29
drag, startPoint x: 379, startPoint y: 332, endPoint x: 406, endPoint y: 199, distance: 135.7
click at [378, 329] on div "Search the Stylezone site Enter a search term or use the filters to find items." at bounding box center [802, 477] width 1504 height 590
click at [726, 16] on input at bounding box center [803, 22] width 323 height 29
type input "**********"
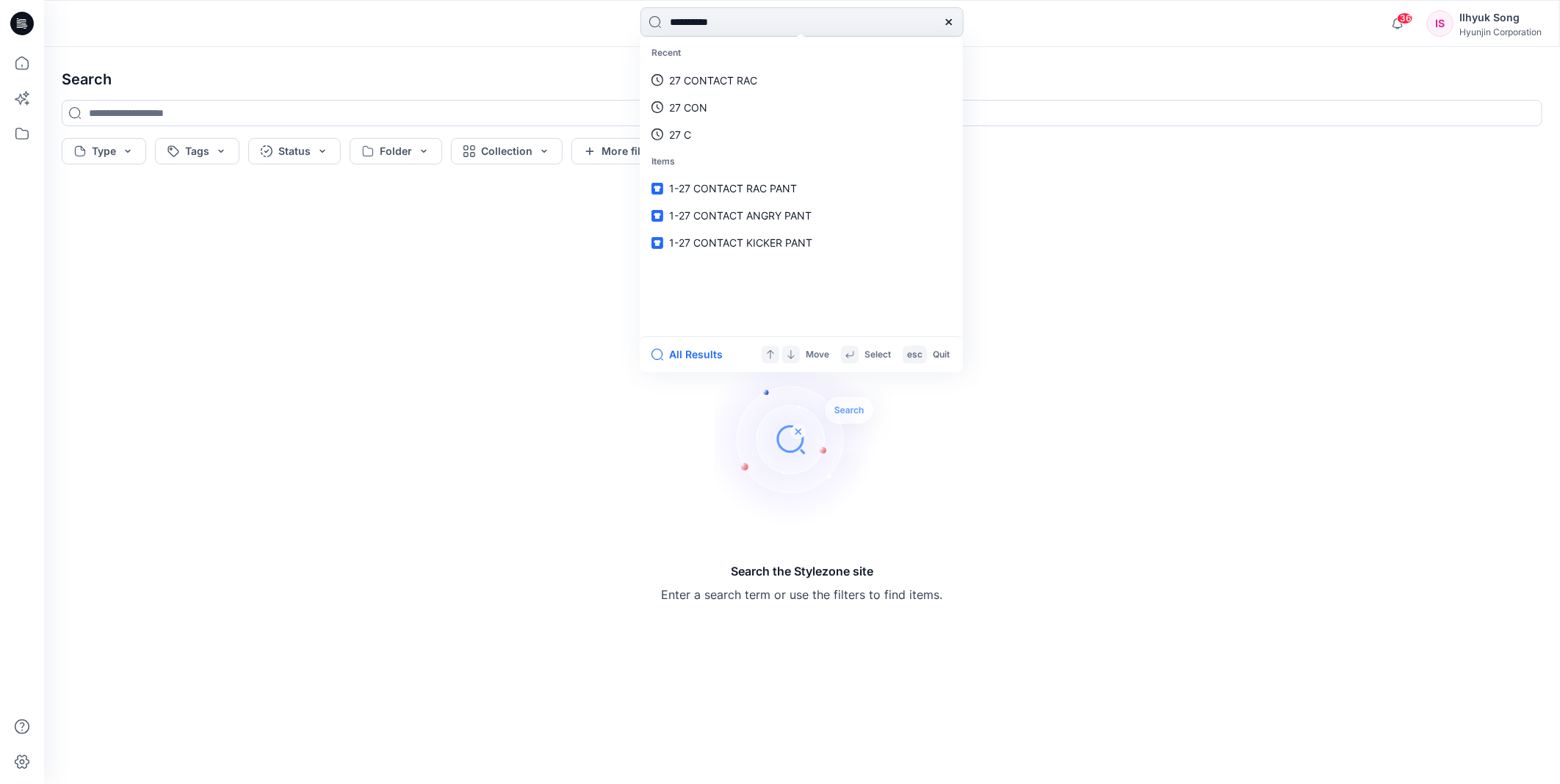
type input "**********"
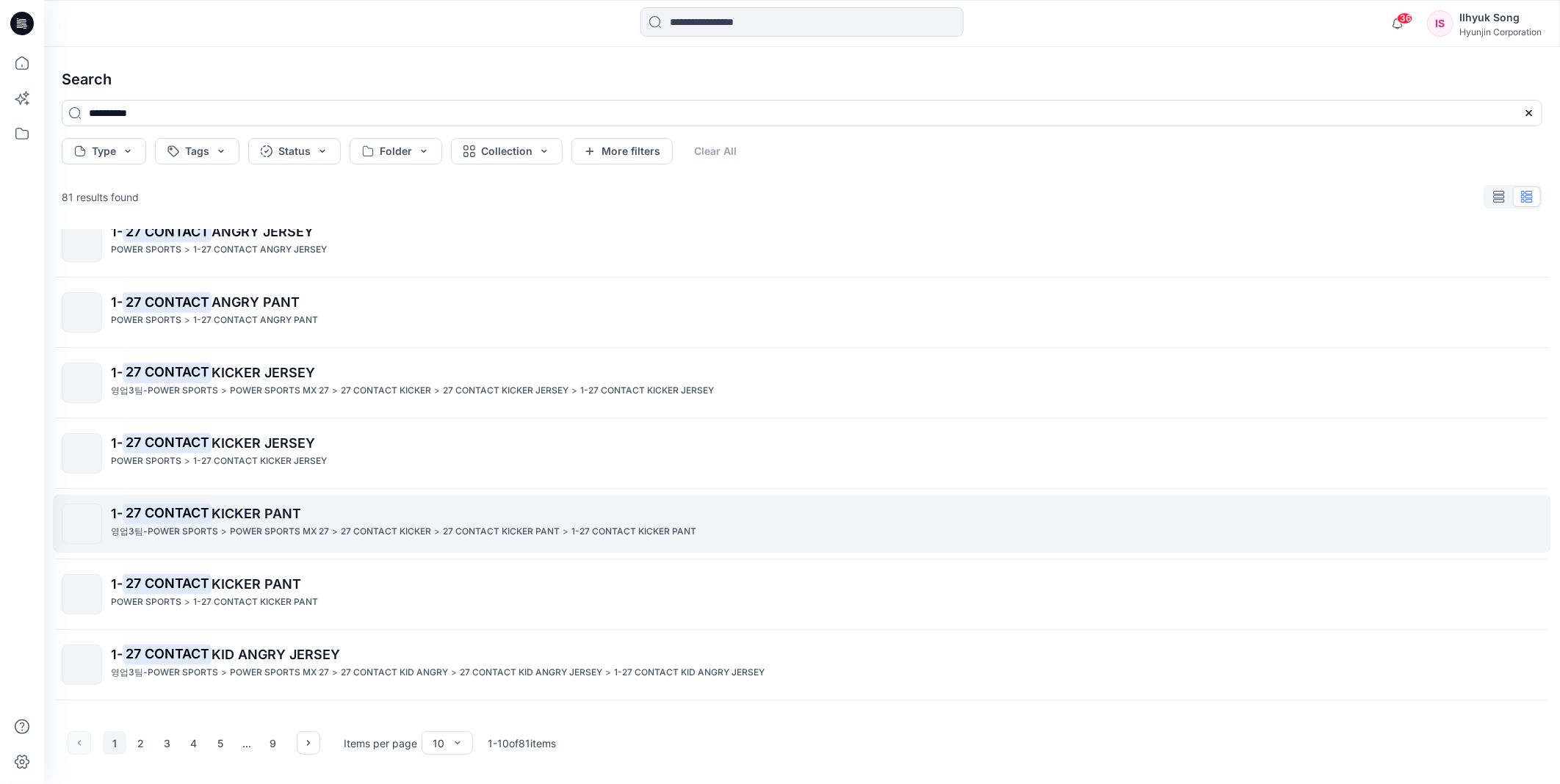
scroll to position [220, 0]
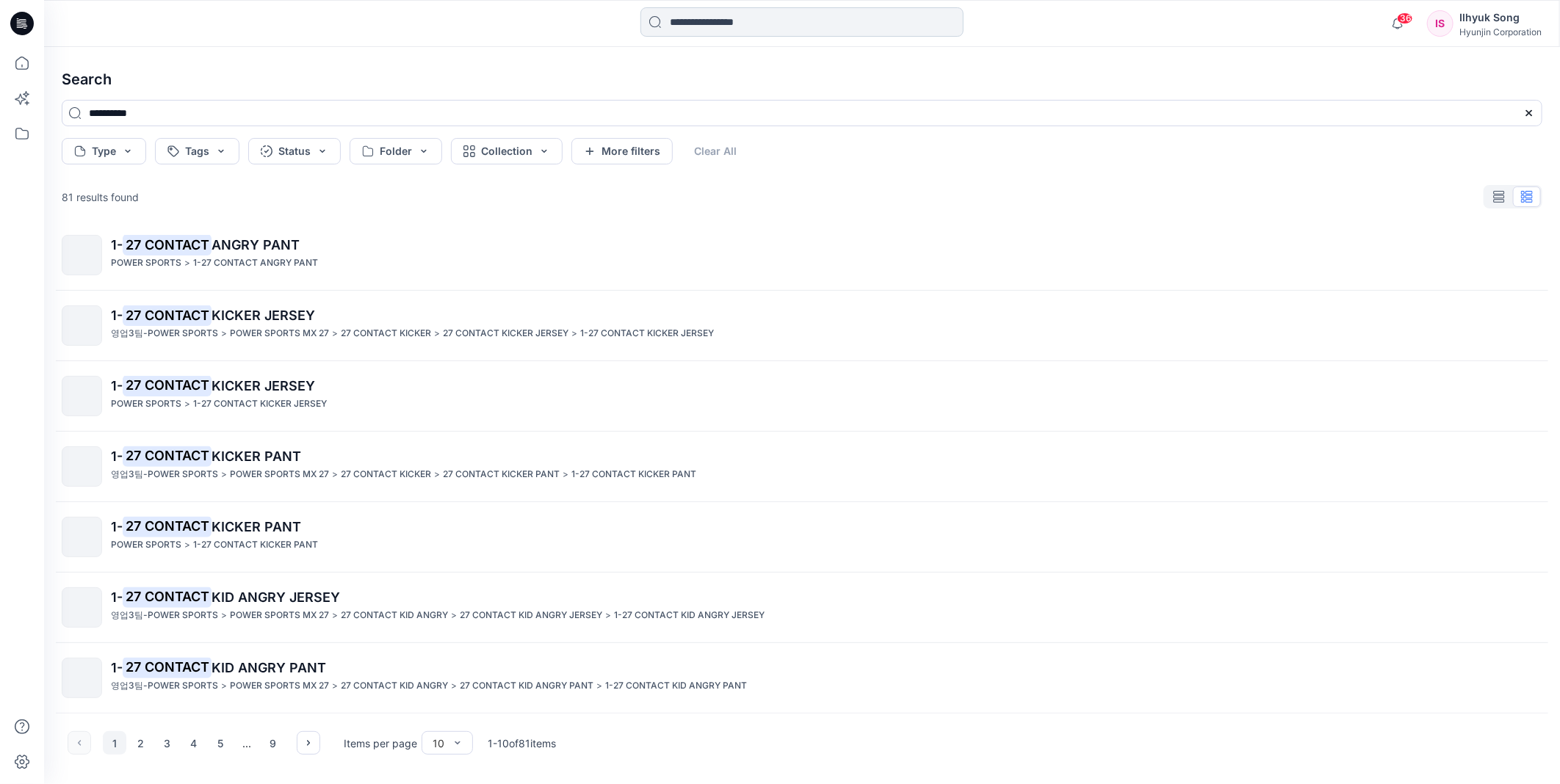
click at [716, 33] on input at bounding box center [803, 22] width 323 height 29
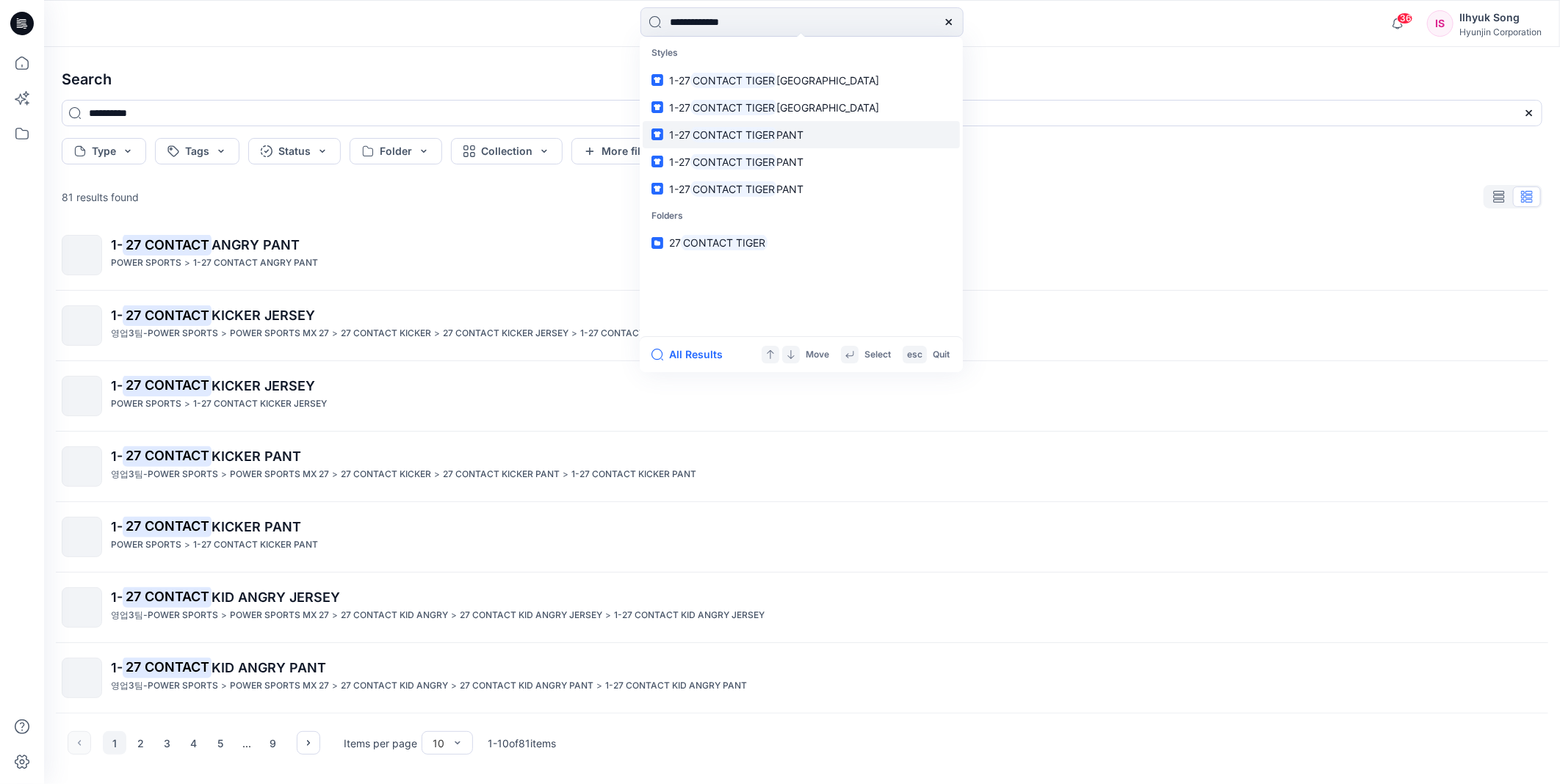
type input "**********"
click at [782, 133] on span "PANT" at bounding box center [790, 135] width 27 height 12
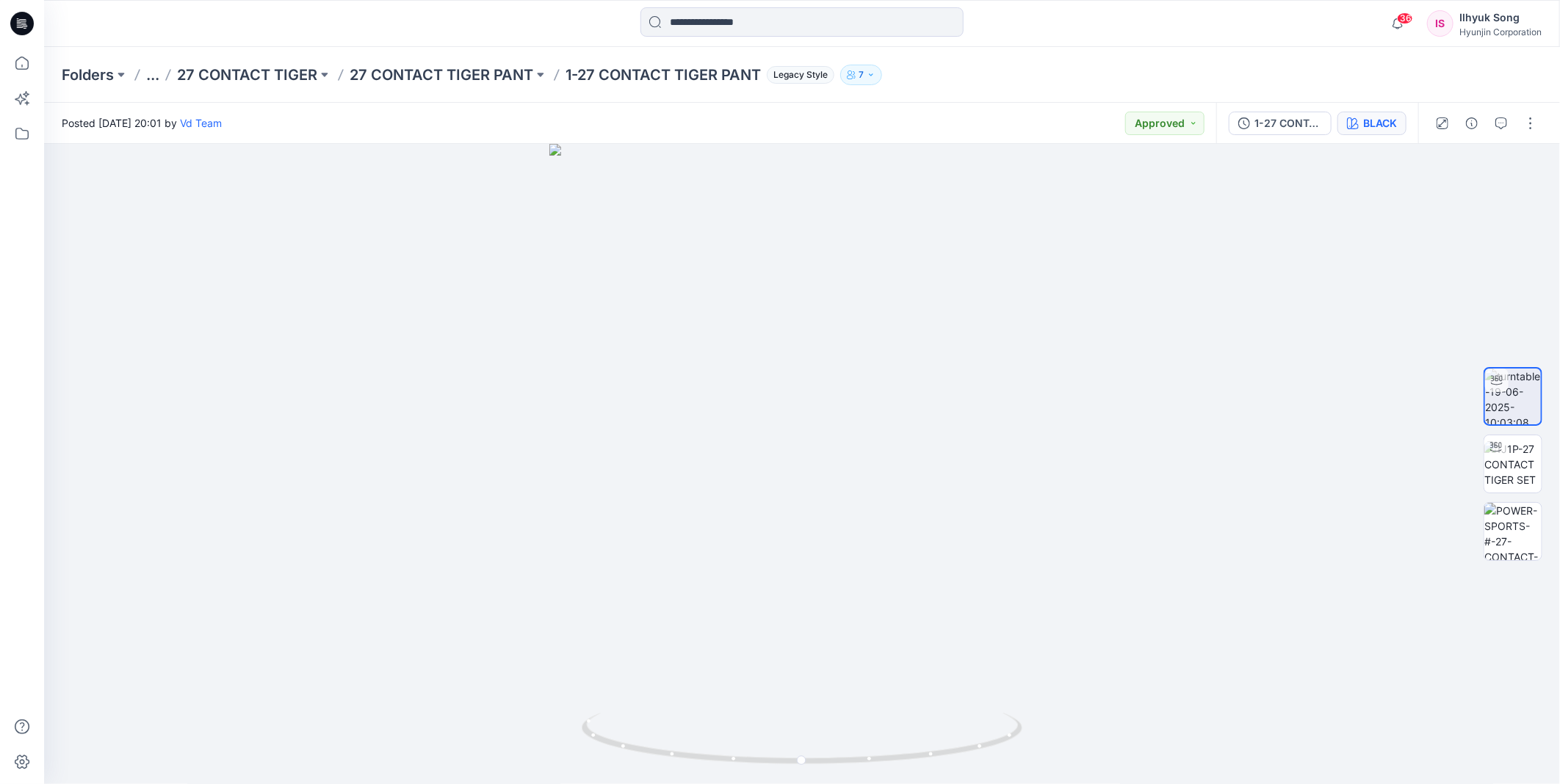
click at [1389, 132] on button "BLACK" at bounding box center [1372, 123] width 69 height 24
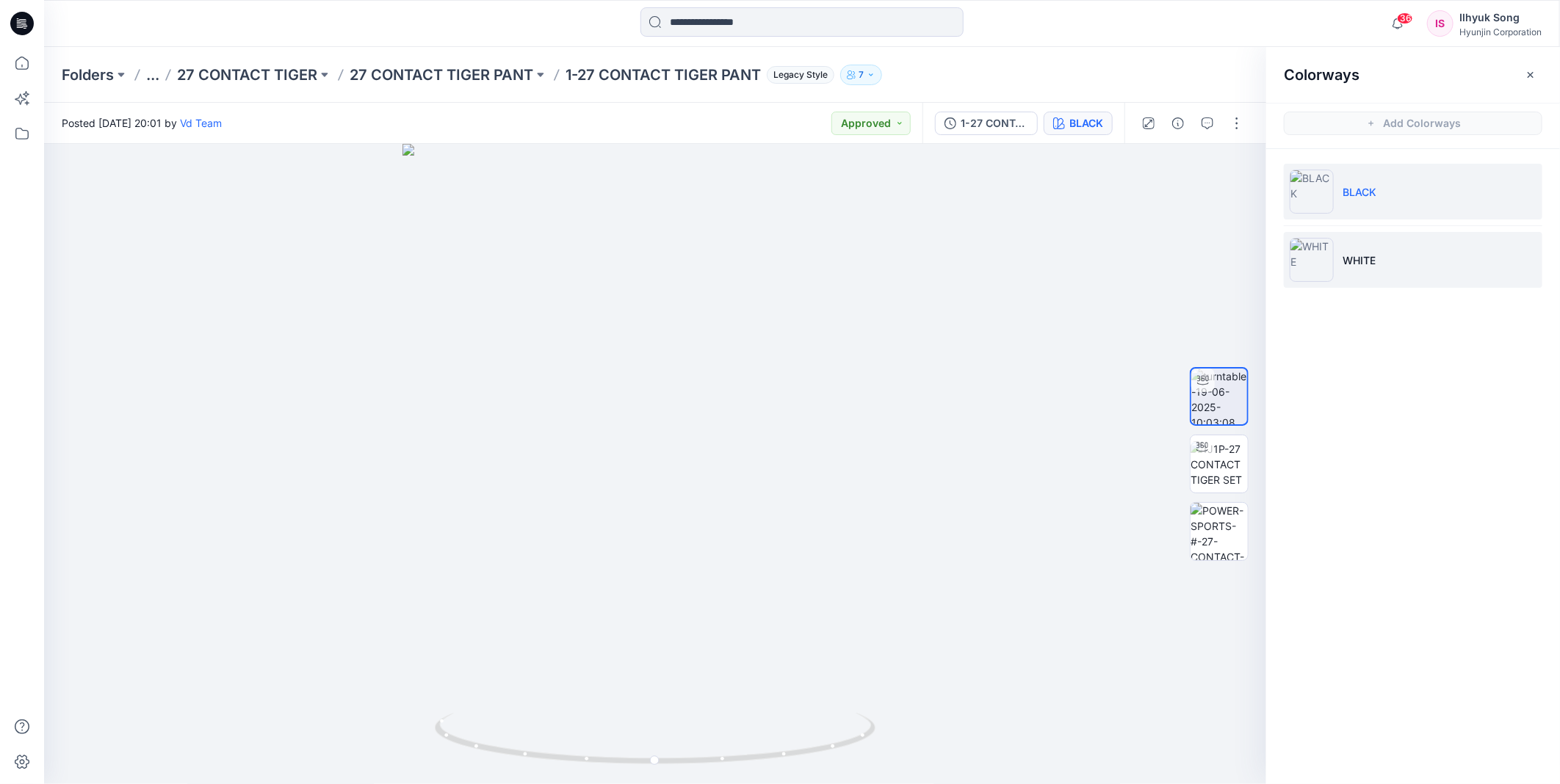
click at [1331, 252] on img at bounding box center [1312, 259] width 44 height 44
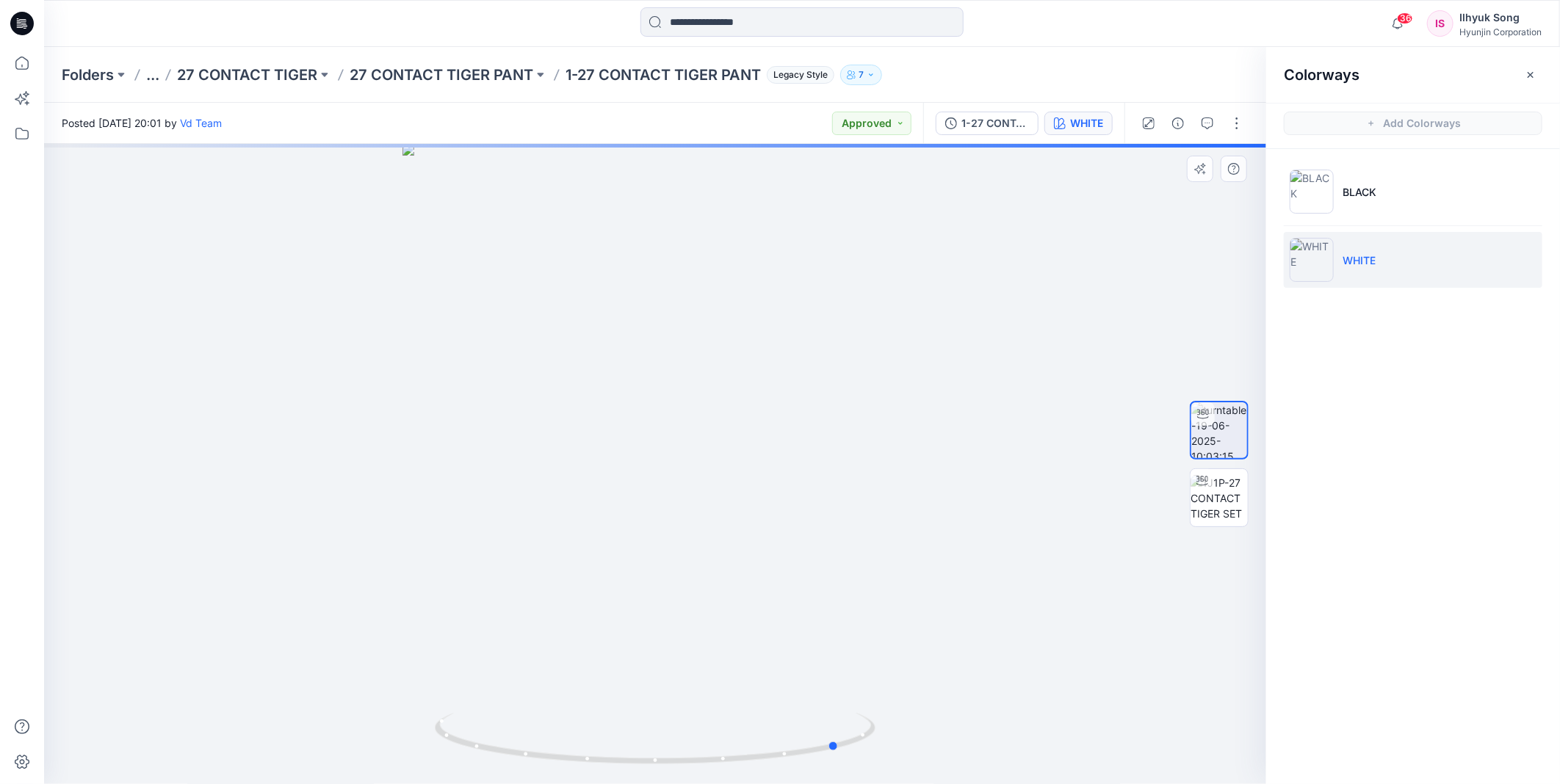
drag, startPoint x: 581, startPoint y: 422, endPoint x: 766, endPoint y: 402, distance: 186.1
click at [766, 402] on div at bounding box center [655, 464] width 1222 height 641
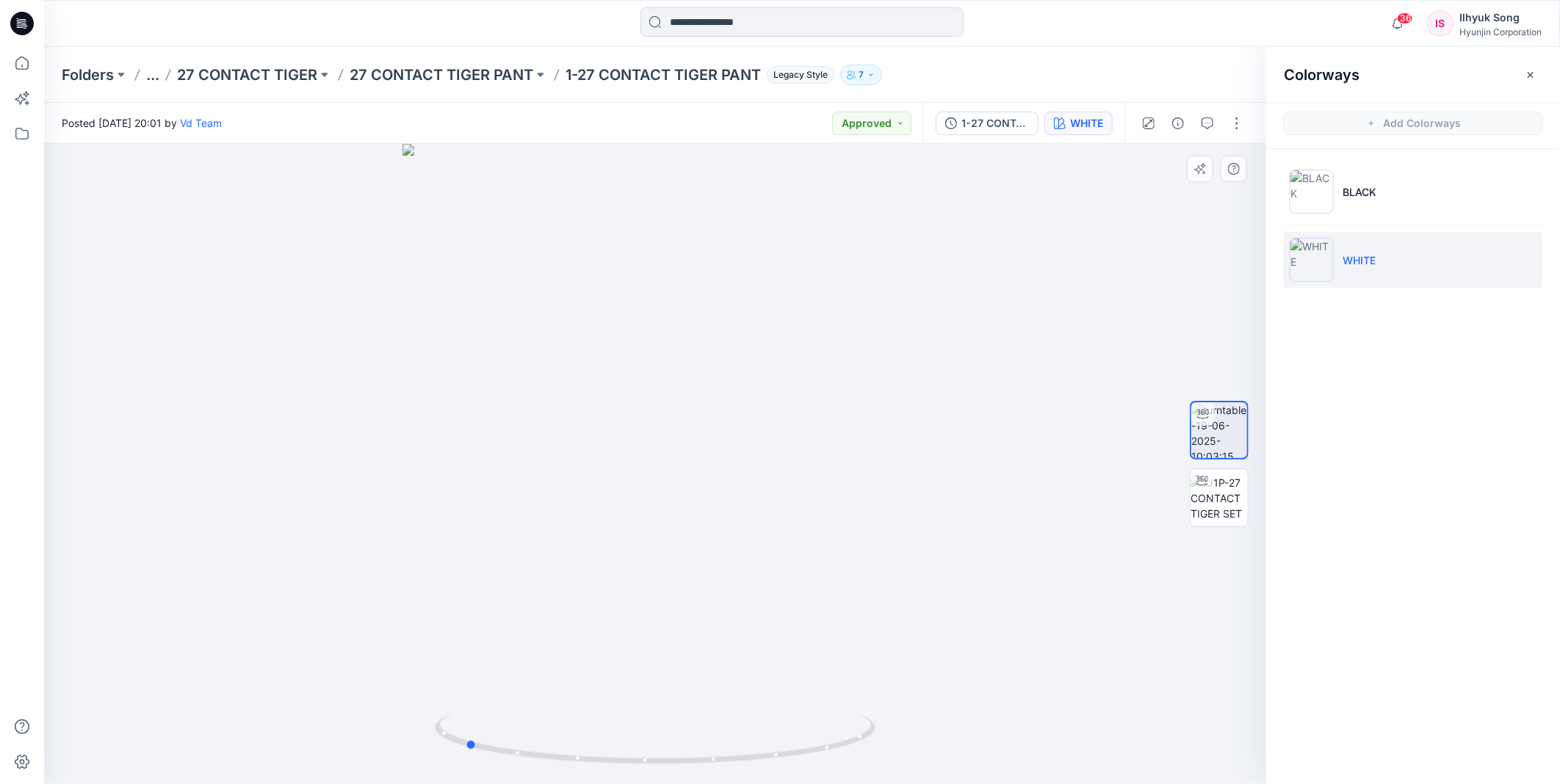
drag, startPoint x: 842, startPoint y: 441, endPoint x: 467, endPoint y: 446, distance: 375.0
click at [467, 446] on div at bounding box center [655, 464] width 1222 height 641
drag, startPoint x: 522, startPoint y: 398, endPoint x: 959, endPoint y: 366, distance: 438.2
click at [959, 366] on div at bounding box center [655, 464] width 1222 height 641
drag, startPoint x: 367, startPoint y: 482, endPoint x: 564, endPoint y: 498, distance: 197.6
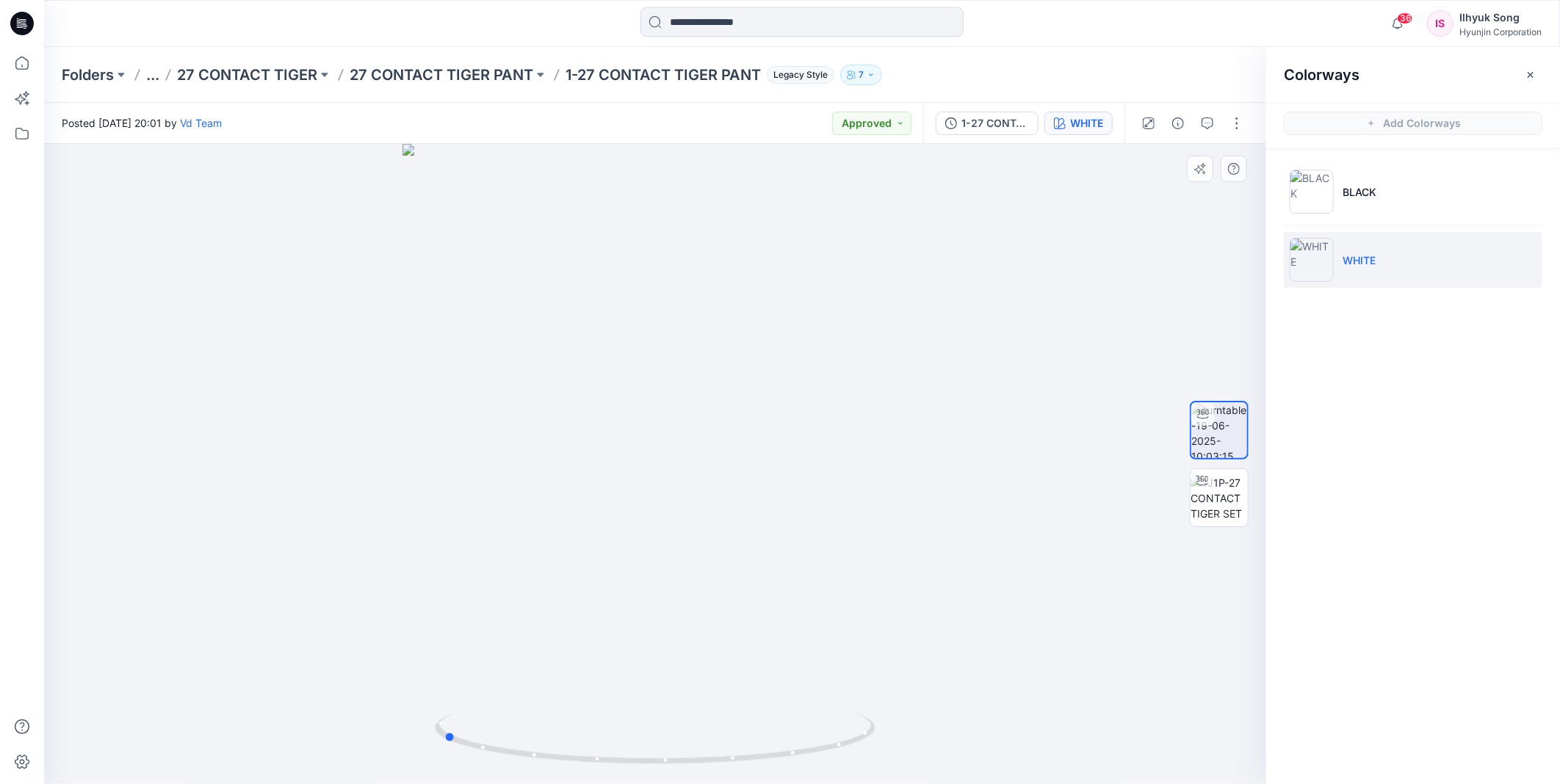
click at [632, 464] on div at bounding box center [655, 464] width 1222 height 641
drag, startPoint x: 498, startPoint y: 492, endPoint x: 589, endPoint y: 471, distance: 93.4
click at [589, 471] on div at bounding box center [655, 464] width 1222 height 641
drag, startPoint x: 810, startPoint y: 467, endPoint x: 80, endPoint y: 534, distance: 733.1
click at [80, 534] on div at bounding box center [655, 464] width 1222 height 641
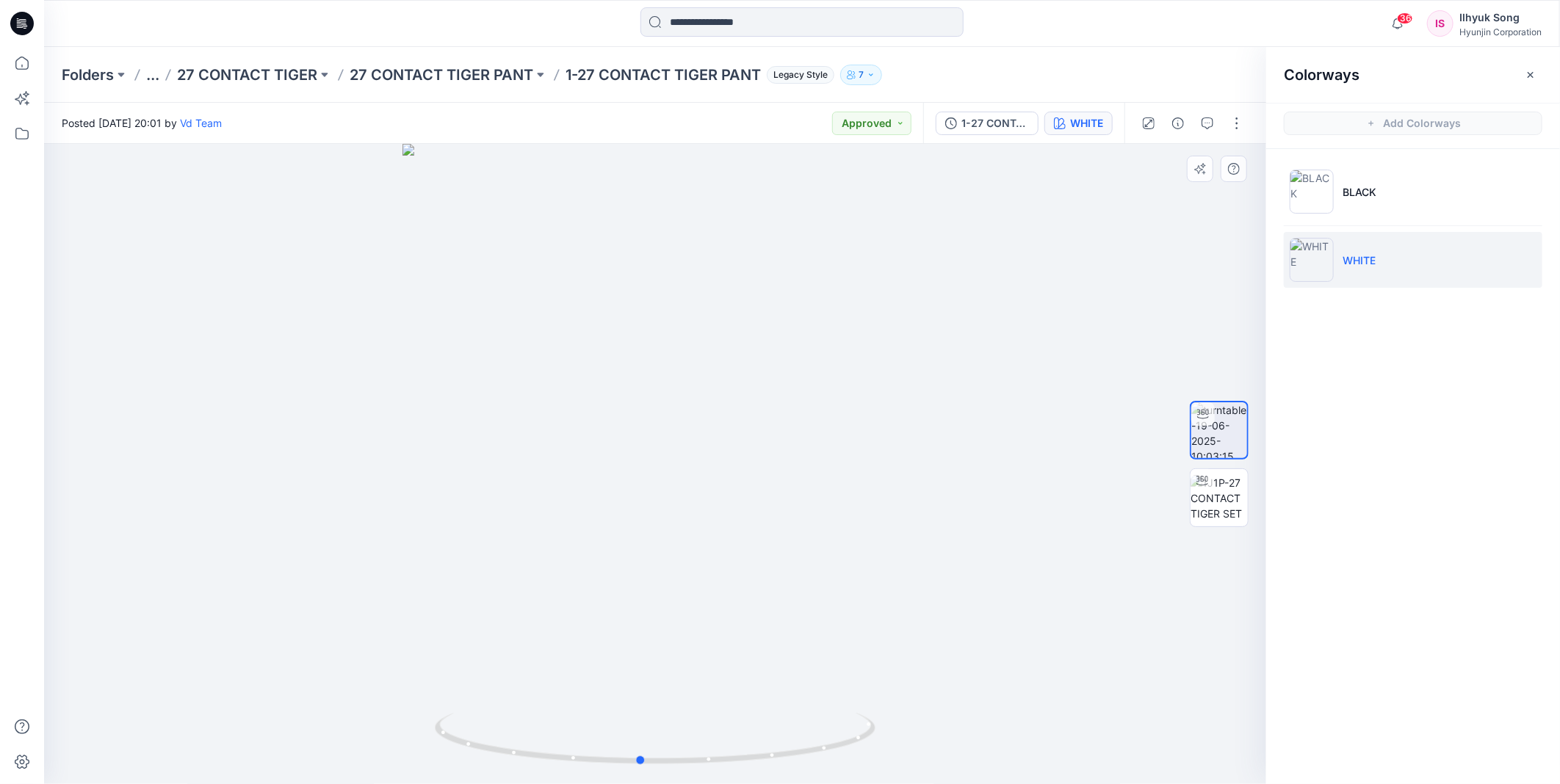
drag, startPoint x: 882, startPoint y: 510, endPoint x: 553, endPoint y: 501, distance: 329.1
click at [553, 501] on div at bounding box center [655, 464] width 1222 height 641
